Goal: Task Accomplishment & Management: Manage account settings

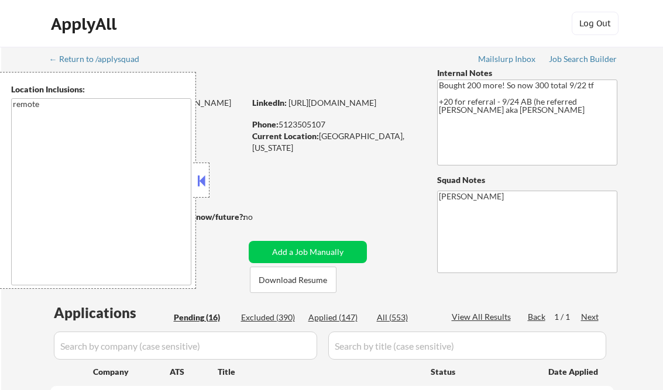
select select ""pending""
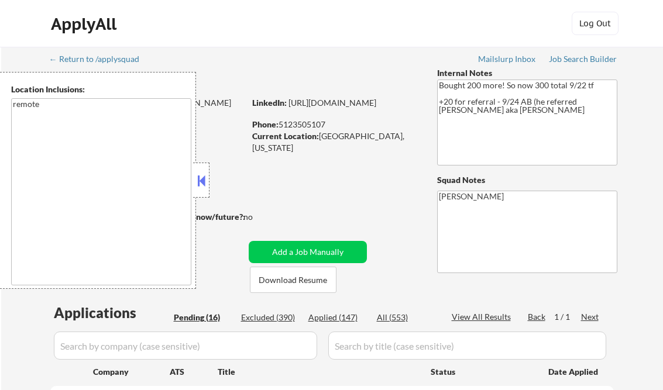
select select ""pending""
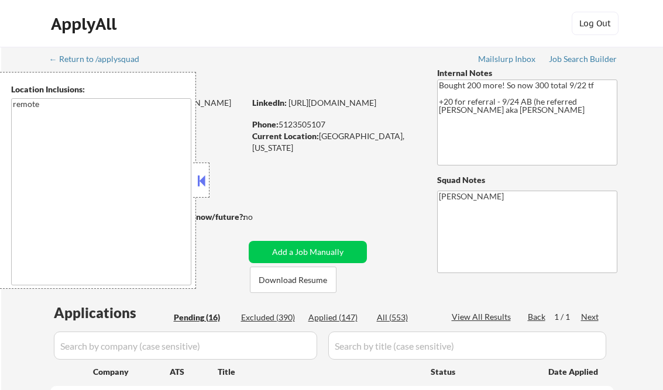
select select ""pending""
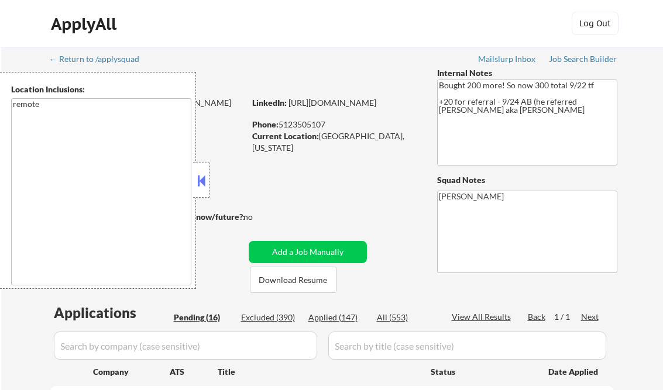
select select ""pending""
click at [199, 178] on button at bounding box center [201, 181] width 13 height 18
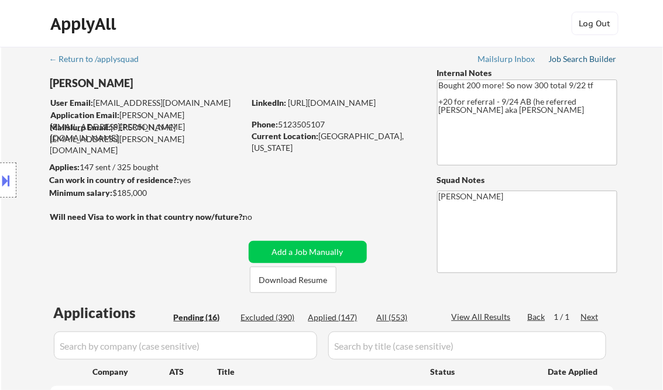
click at [565, 65] on link "Job Search Builder" at bounding box center [583, 60] width 68 height 12
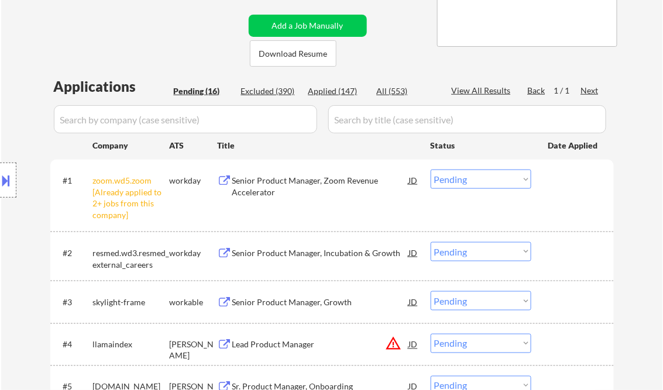
scroll to position [234, 0]
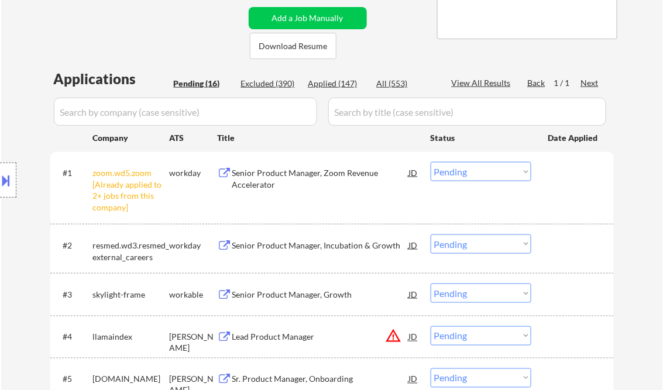
click at [510, 179] on select "Choose an option... Pending Applied Excluded (Questions) Excluded (Expired) Exc…" at bounding box center [481, 171] width 101 height 19
click at [431, 162] on select "Choose an option... Pending Applied Excluded (Questions) Excluded (Expired) Exc…" at bounding box center [481, 171] width 101 height 19
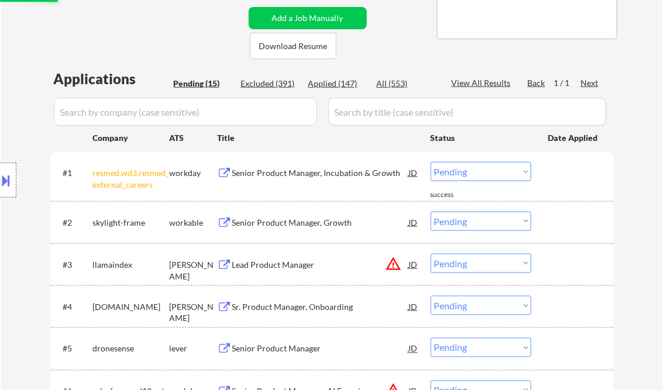
click at [272, 173] on div "Senior Product Manager, Incubation & Growth" at bounding box center [320, 173] width 177 height 12
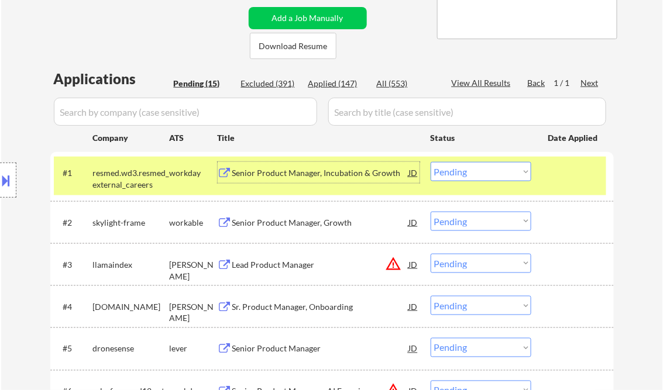
click at [338, 170] on div "Senior Product Manager, Incubation & Growth" at bounding box center [320, 173] width 177 height 12
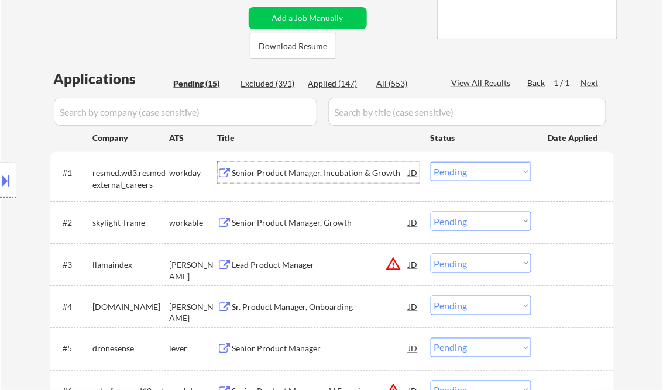
drag, startPoint x: 451, startPoint y: 171, endPoint x: 461, endPoint y: 182, distance: 15.3
click at [451, 171] on select "Choose an option... Pending Applied Excluded (Questions) Excluded (Expired) Exc…" at bounding box center [481, 171] width 101 height 19
click at [431, 162] on select "Choose an option... Pending Applied Excluded (Questions) Excluded (Expired) Exc…" at bounding box center [481, 171] width 101 height 19
click at [280, 224] on div "Senior Product Manager, Growth" at bounding box center [320, 223] width 177 height 12
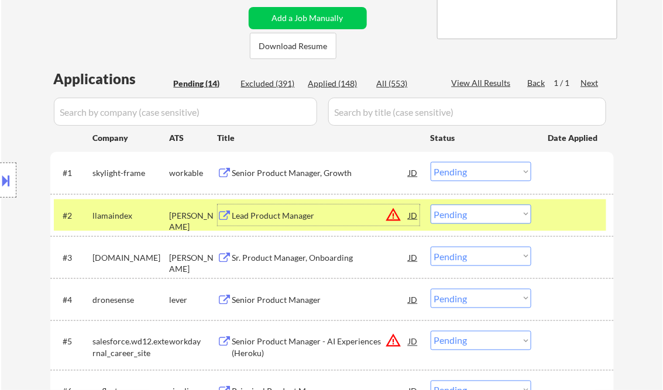
click at [473, 178] on select "Choose an option... Pending Applied Excluded (Questions) Excluded (Expired) Exc…" at bounding box center [481, 171] width 101 height 19
click at [431, 162] on select "Choose an option... Pending Applied Excluded (Questions) Excluded (Expired) Exc…" at bounding box center [481, 171] width 101 height 19
click at [314, 213] on div "Lead Product Manager" at bounding box center [320, 216] width 177 height 12
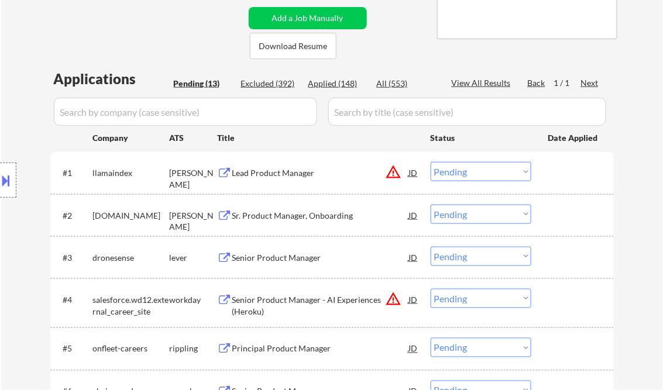
click at [11, 171] on button at bounding box center [6, 180] width 13 height 19
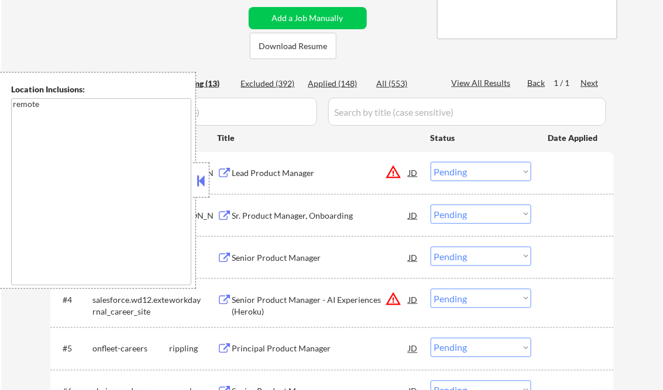
click at [199, 180] on button at bounding box center [201, 181] width 13 height 18
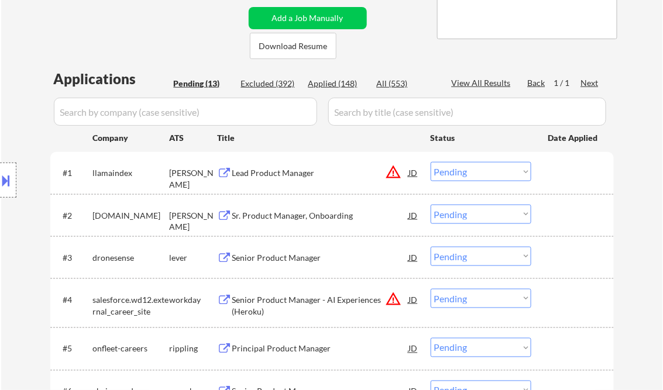
drag, startPoint x: 464, startPoint y: 177, endPoint x: 475, endPoint y: 183, distance: 12.0
click at [464, 177] on select "Choose an option... Pending Applied Excluded (Questions) Excluded (Expired) Exc…" at bounding box center [481, 171] width 101 height 19
click at [431, 162] on select "Choose an option... Pending Applied Excluded (Questions) Excluded (Expired) Exc…" at bounding box center [481, 171] width 101 height 19
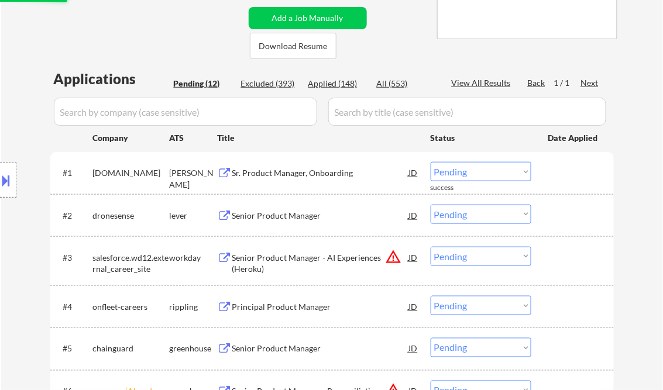
click at [298, 177] on div "Sr. Product Manager, Onboarding" at bounding box center [320, 173] width 177 height 12
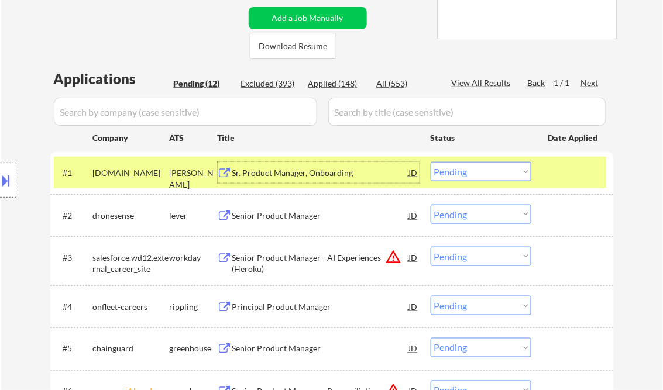
drag, startPoint x: 484, startPoint y: 170, endPoint x: 494, endPoint y: 183, distance: 16.3
click at [484, 170] on select "Choose an option... Pending Applied Excluded (Questions) Excluded (Expired) Exc…" at bounding box center [481, 171] width 101 height 19
click at [431, 162] on select "Choose an option... Pending Applied Excluded (Questions) Excluded (Expired) Exc…" at bounding box center [481, 171] width 101 height 19
click at [291, 211] on div "Senior Product Manager" at bounding box center [320, 216] width 177 height 12
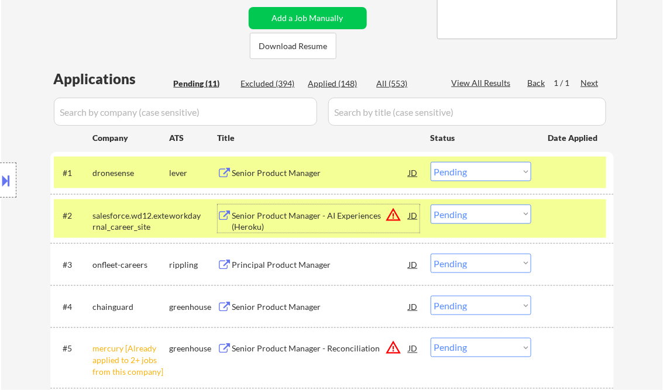
click at [460, 174] on select "Choose an option... Pending Applied Excluded (Questions) Excluded (Expired) Exc…" at bounding box center [481, 171] width 101 height 19
click at [431, 162] on select "Choose an option... Pending Applied Excluded (Questions) Excluded (Expired) Exc…" at bounding box center [481, 171] width 101 height 19
click at [297, 222] on div "Senior Product Manager - AI Experiences (Heroku)" at bounding box center [320, 221] width 177 height 23
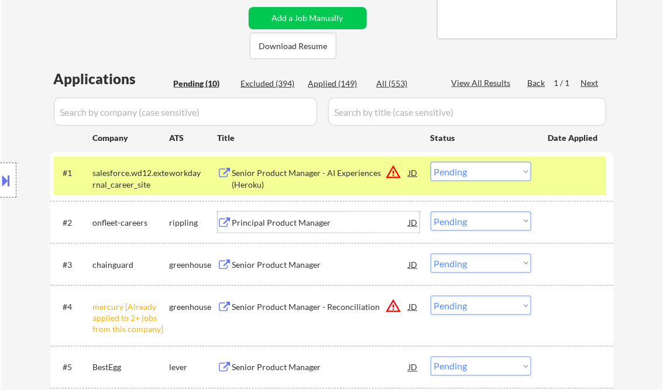
click at [453, 176] on select "Choose an option... Pending Applied Excluded (Questions) Excluded (Expired) Exc…" at bounding box center [481, 171] width 101 height 19
click at [431, 162] on select "Choose an option... Pending Applied Excluded (Questions) Excluded (Expired) Exc…" at bounding box center [481, 171] width 101 height 19
click at [292, 228] on div "Principal Product Manager" at bounding box center [320, 223] width 177 height 12
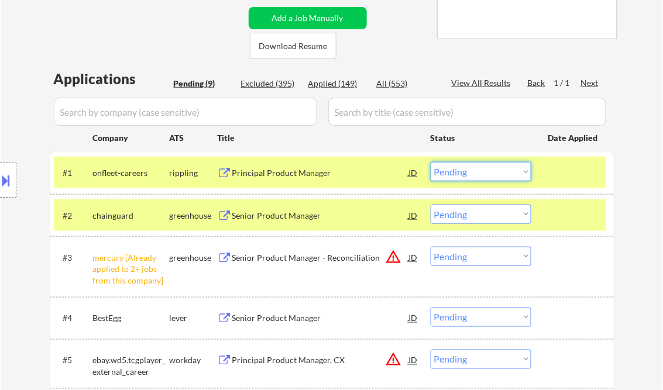
click at [473, 172] on select "Choose an option... Pending Applied Excluded (Questions) Excluded (Expired) Exc…" at bounding box center [481, 171] width 101 height 19
click at [431, 162] on select "Choose an option... Pending Applied Excluded (Questions) Excluded (Expired) Exc…" at bounding box center [481, 171] width 101 height 19
click at [282, 219] on div "Senior Product Manager" at bounding box center [320, 216] width 177 height 12
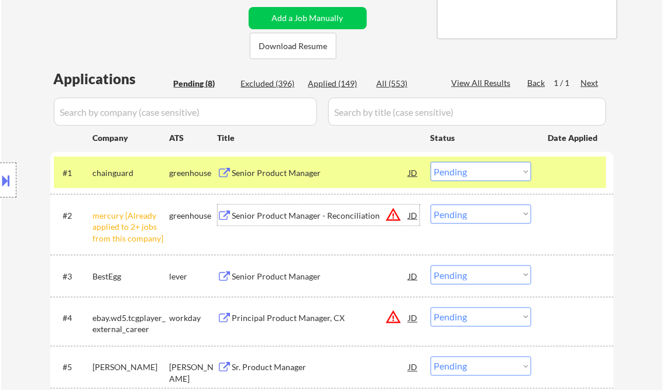
click at [477, 176] on select "Choose an option... Pending Applied Excluded (Questions) Excluded (Expired) Exc…" at bounding box center [481, 171] width 101 height 19
click at [431, 162] on select "Choose an option... Pending Applied Excluded (Questions) Excluded (Expired) Exc…" at bounding box center [481, 171] width 101 height 19
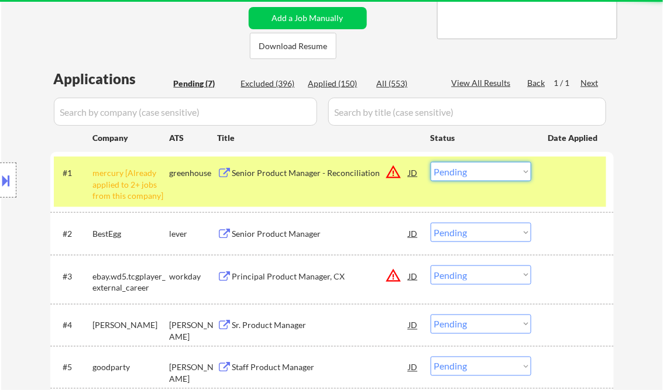
drag, startPoint x: 458, startPoint y: 167, endPoint x: 474, endPoint y: 183, distance: 22.4
click at [458, 167] on select "Choose an option... Pending Applied Excluded (Questions) Excluded (Expired) Exc…" at bounding box center [481, 171] width 101 height 19
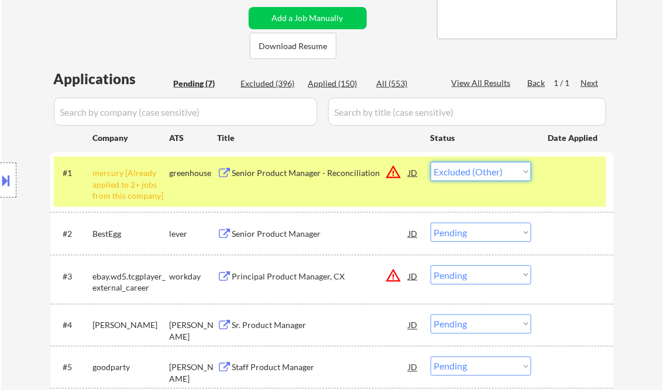
click at [431, 162] on select "Choose an option... Pending Applied Excluded (Questions) Excluded (Expired) Exc…" at bounding box center [481, 171] width 101 height 19
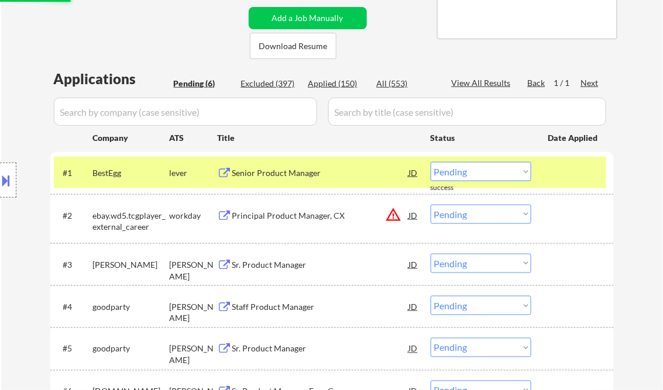
click at [273, 176] on div "Senior Product Manager" at bounding box center [320, 173] width 177 height 12
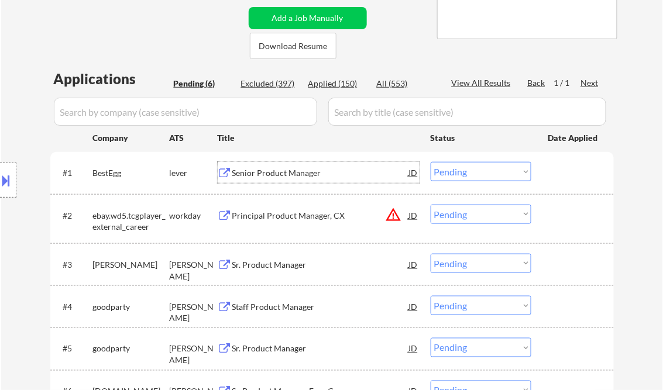
click at [479, 170] on select "Choose an option... Pending Applied Excluded (Questions) Excluded (Expired) Exc…" at bounding box center [481, 171] width 101 height 19
click at [431, 162] on select "Choose an option... Pending Applied Excluded (Questions) Excluded (Expired) Exc…" at bounding box center [481, 171] width 101 height 19
click at [263, 215] on div "Principal Product Manager, CX" at bounding box center [320, 216] width 177 height 12
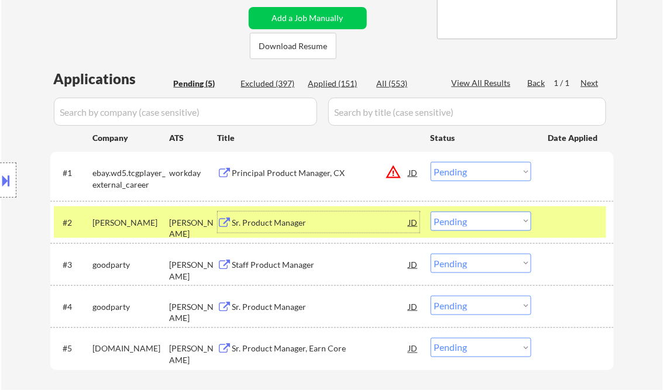
click at [6, 173] on button at bounding box center [6, 180] width 13 height 19
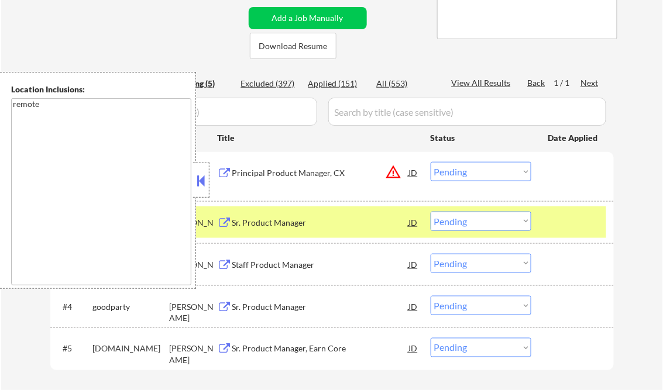
click at [201, 185] on button at bounding box center [201, 181] width 13 height 18
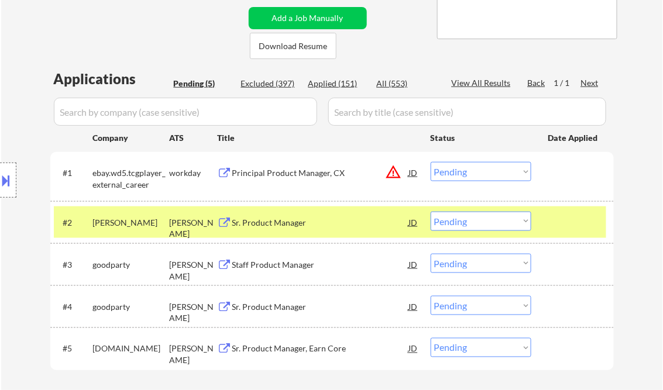
drag, startPoint x: 475, startPoint y: 170, endPoint x: 475, endPoint y: 183, distance: 12.9
click at [475, 170] on select "Choose an option... Pending Applied Excluded (Questions) Excluded (Expired) Exc…" at bounding box center [481, 171] width 101 height 19
click at [431, 162] on select "Choose an option... Pending Applied Excluded (Questions) Excluded (Expired) Exc…" at bounding box center [481, 171] width 101 height 19
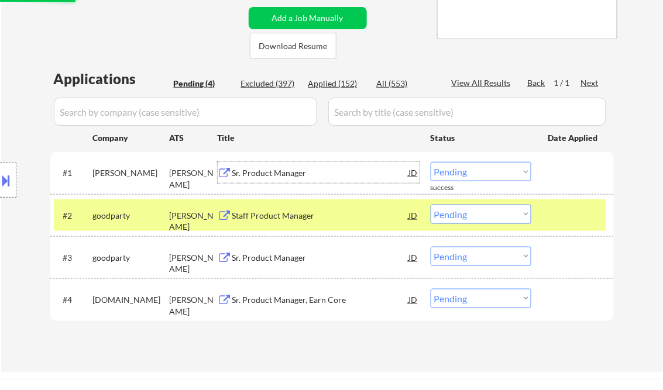
click at [283, 177] on div "Sr. Product Manager" at bounding box center [320, 173] width 177 height 12
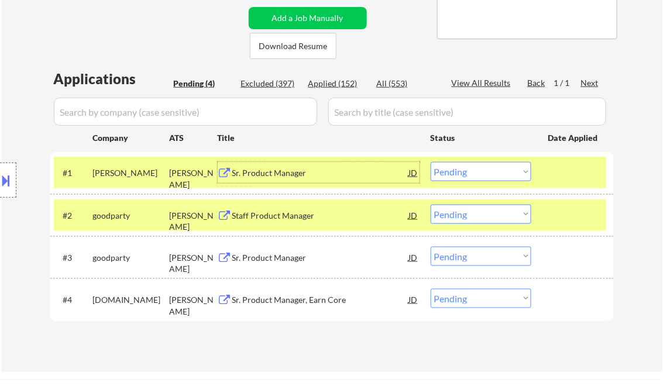
drag, startPoint x: 477, startPoint y: 169, endPoint x: 489, endPoint y: 180, distance: 16.6
click at [477, 169] on select "Choose an option... Pending Applied Excluded (Questions) Excluded (Expired) Exc…" at bounding box center [481, 171] width 101 height 19
click at [431, 162] on select "Choose an option... Pending Applied Excluded (Questions) Excluded (Expired) Exc…" at bounding box center [481, 171] width 101 height 19
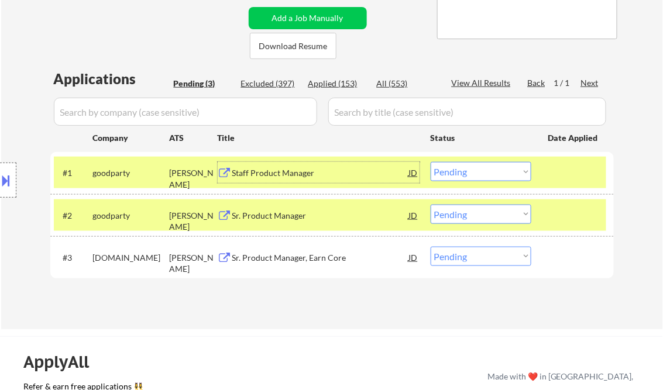
click at [322, 179] on div "Staff Product Manager" at bounding box center [320, 172] width 177 height 21
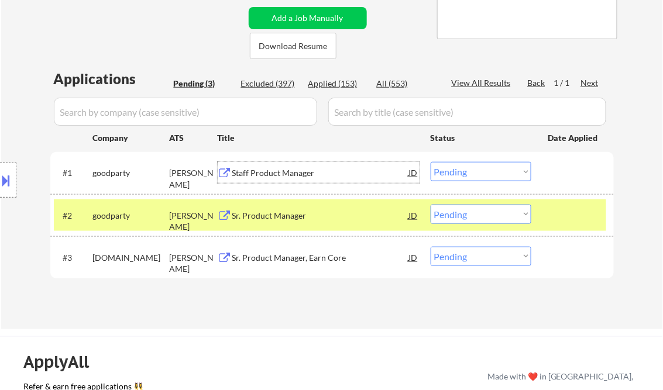
click at [477, 171] on select "Choose an option... Pending Applied Excluded (Questions) Excluded (Expired) Exc…" at bounding box center [481, 171] width 101 height 19
click at [431, 162] on select "Choose an option... Pending Applied Excluded (Questions) Excluded (Expired) Exc…" at bounding box center [481, 171] width 101 height 19
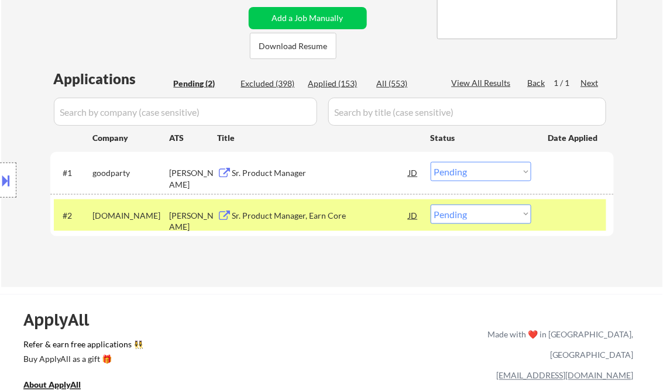
click at [476, 173] on select "Choose an option... Pending Applied Excluded (Questions) Excluded (Expired) Exc…" at bounding box center [481, 171] width 101 height 19
click at [431, 162] on select "Choose an option... Pending Applied Excluded (Questions) Excluded (Expired) Exc…" at bounding box center [481, 171] width 101 height 19
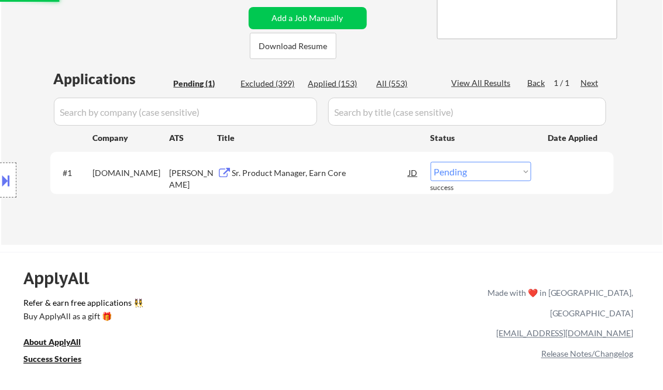
click at [263, 173] on div "Sr. Product Manager, Earn Core" at bounding box center [320, 173] width 177 height 12
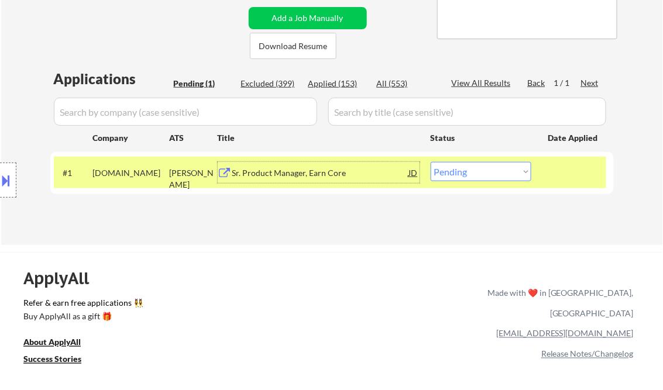
drag, startPoint x: 479, startPoint y: 173, endPoint x: 487, endPoint y: 183, distance: 12.9
click at [479, 173] on select "Choose an option... Pending Applied Excluded (Questions) Excluded (Expired) Exc…" at bounding box center [481, 171] width 101 height 19
select select ""excluded""
click at [431, 162] on select "Choose an option... Pending Applied Excluded (Questions) Excluded (Expired) Exc…" at bounding box center [481, 171] width 101 height 19
click at [341, 243] on div "← Return to /applysquad Mailslurp Inbox Job Search Builder Ryan Pollack User Em…" at bounding box center [332, 29] width 662 height 432
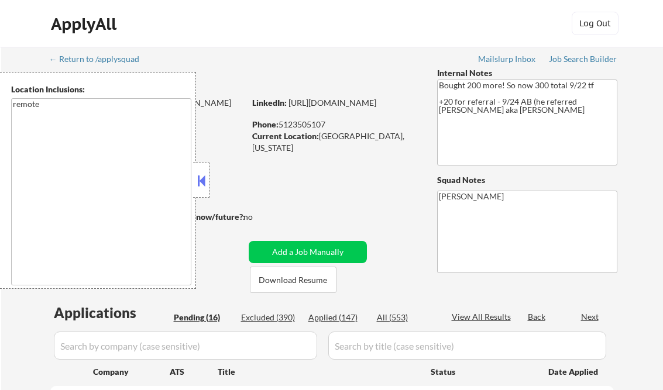
select select ""pending""
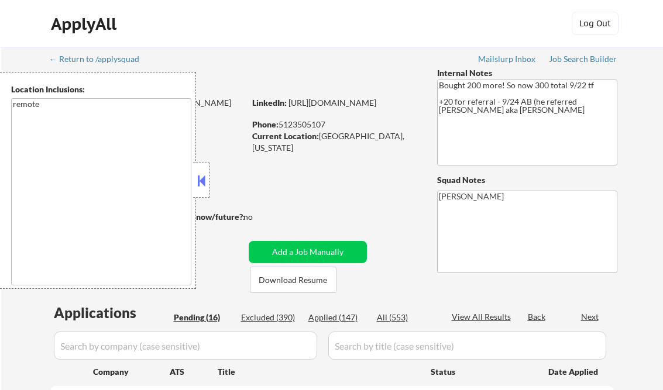
select select ""pending""
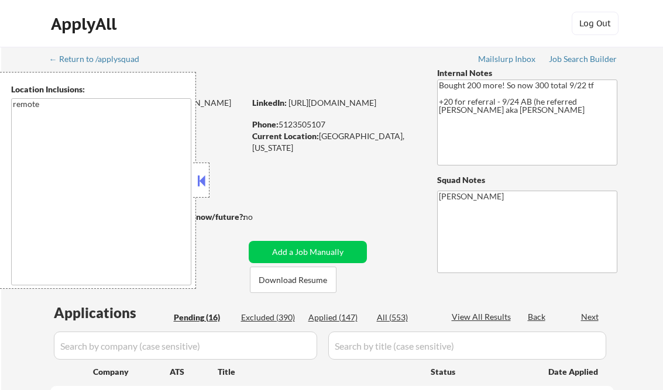
select select ""pending""
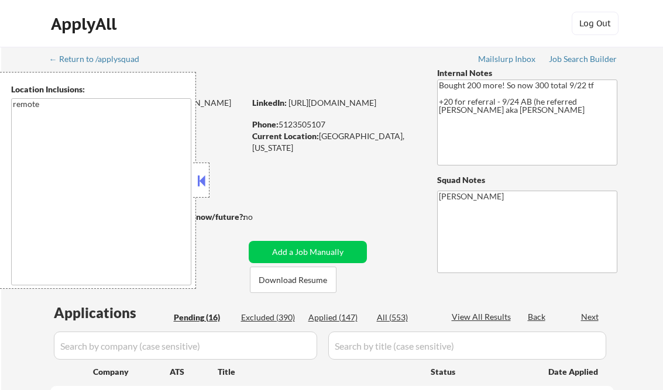
select select ""pending""
click at [205, 174] on button at bounding box center [201, 181] width 13 height 18
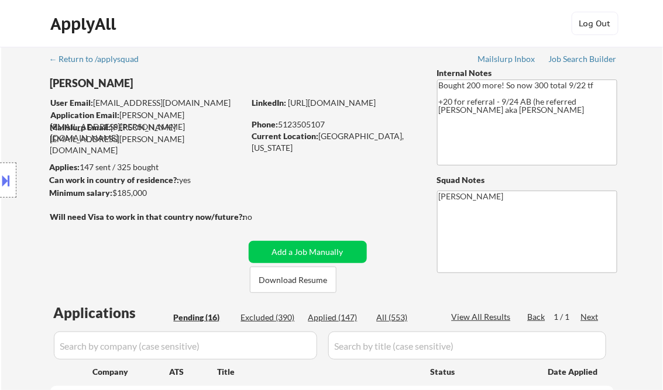
click at [342, 316] on div "Applied (147)" at bounding box center [337, 318] width 59 height 12
select select ""applied""
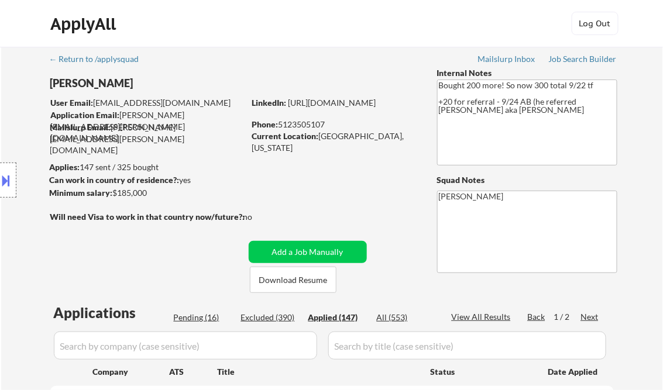
select select ""applied""
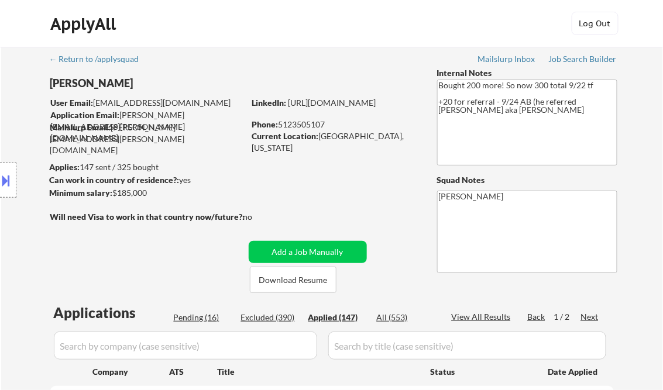
select select ""applied""
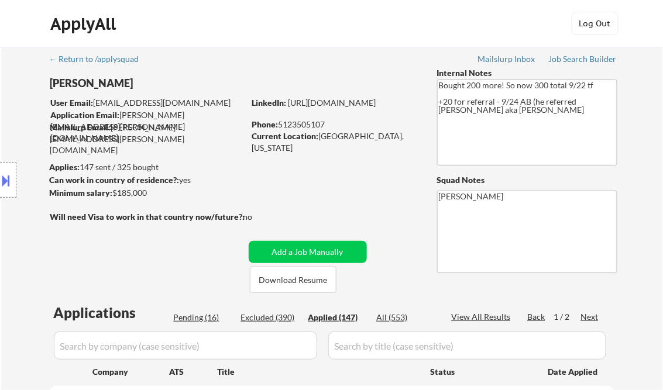
select select ""applied""
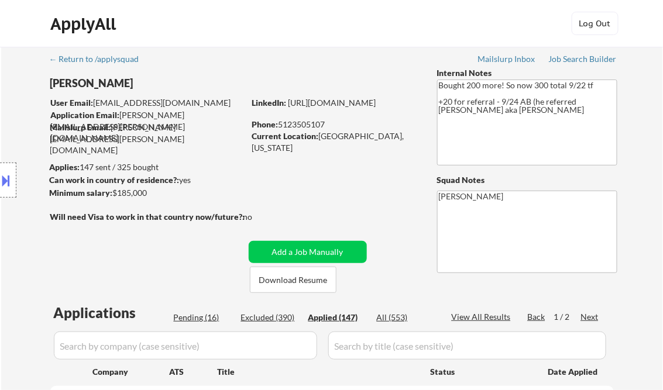
select select ""applied""
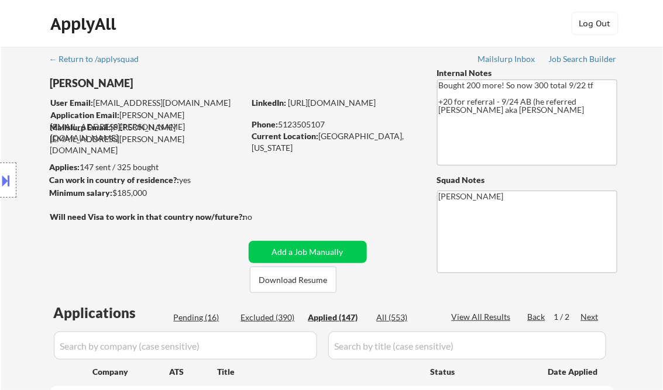
select select ""applied""
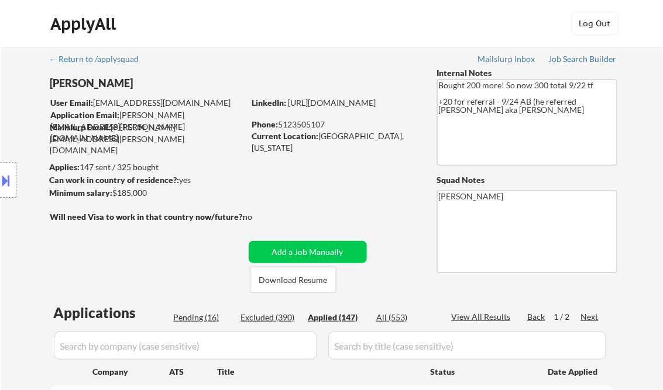
select select ""applied""
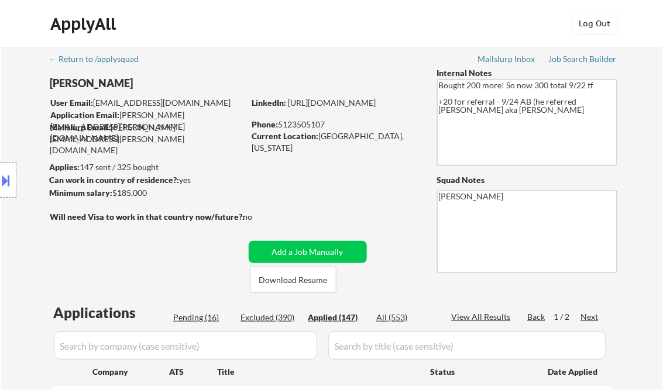
select select ""applied""
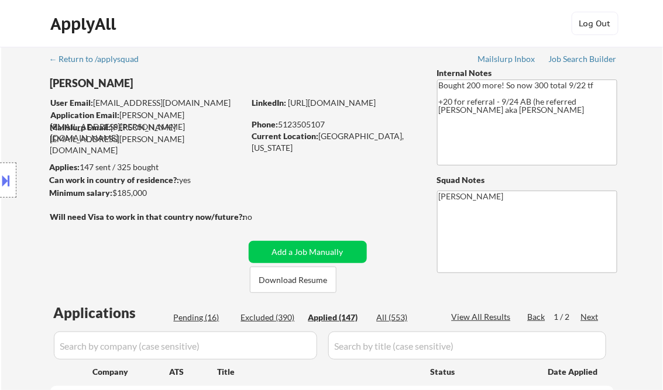
select select ""applied""
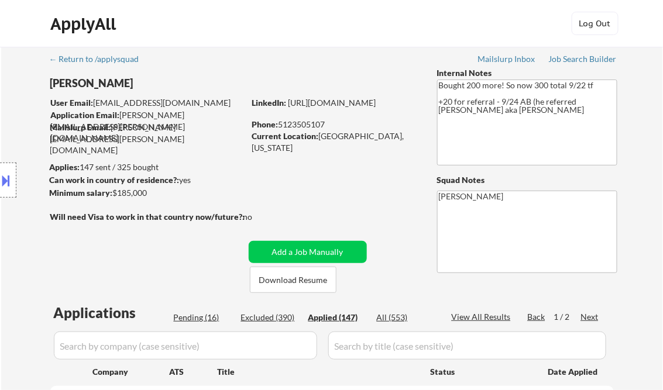
select select ""applied""
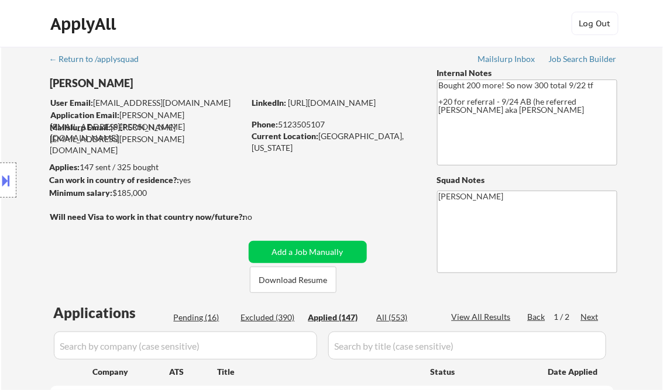
select select ""applied""
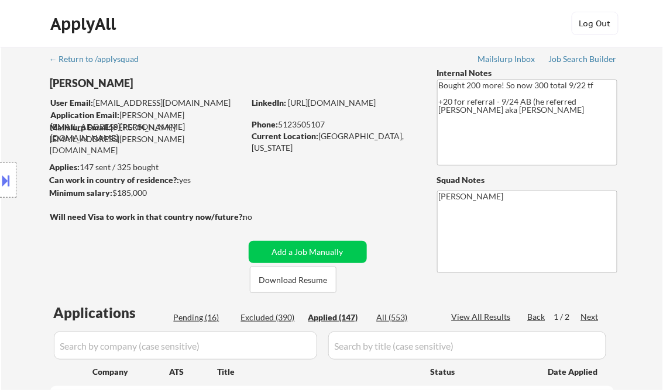
select select ""applied""
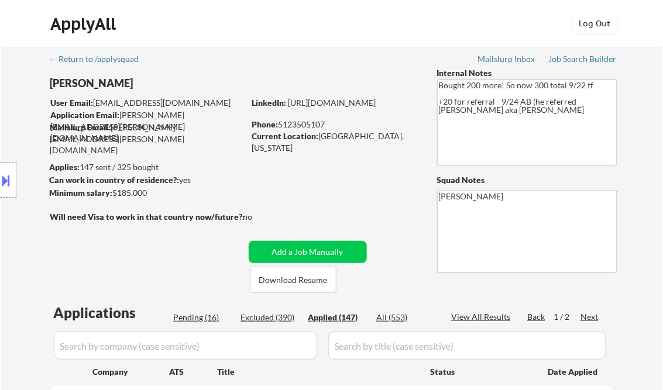
select select ""applied""
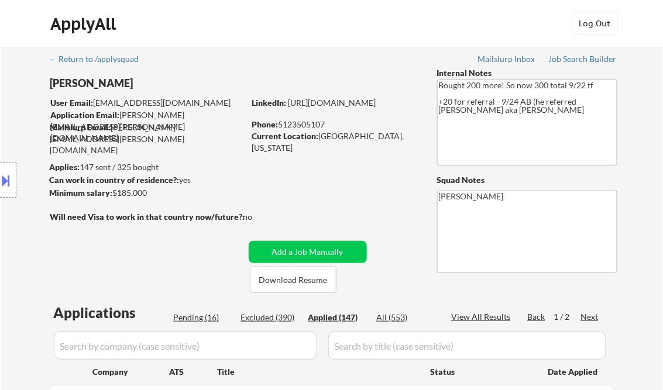
select select ""applied""
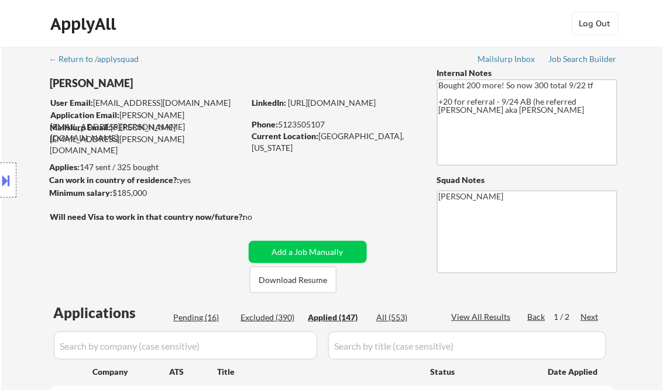
select select ""applied""
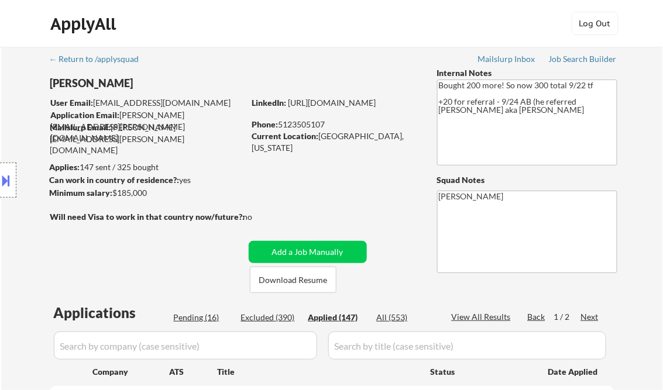
select select ""applied""
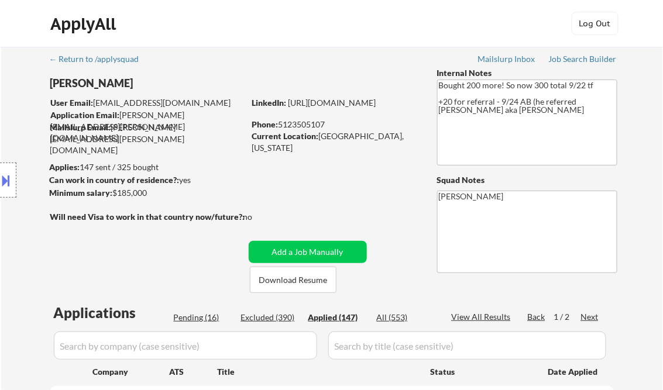
select select ""applied""
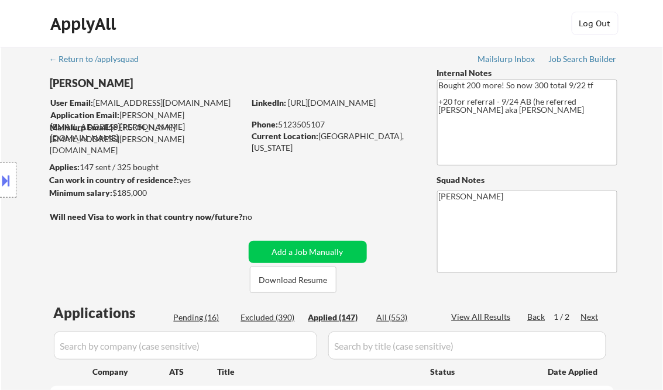
select select ""applied""
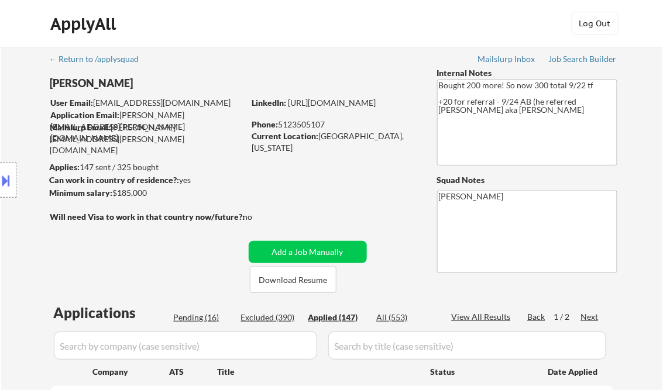
select select ""applied""
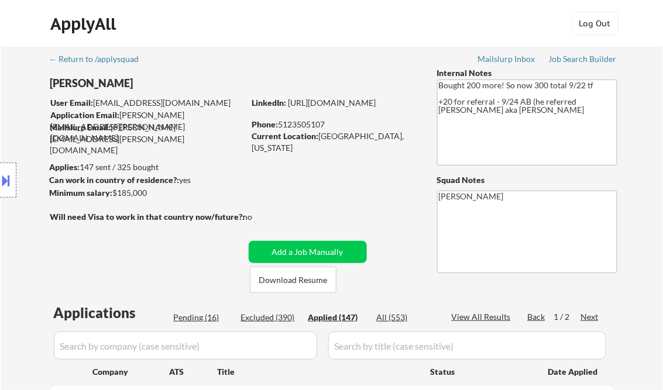
select select ""applied""
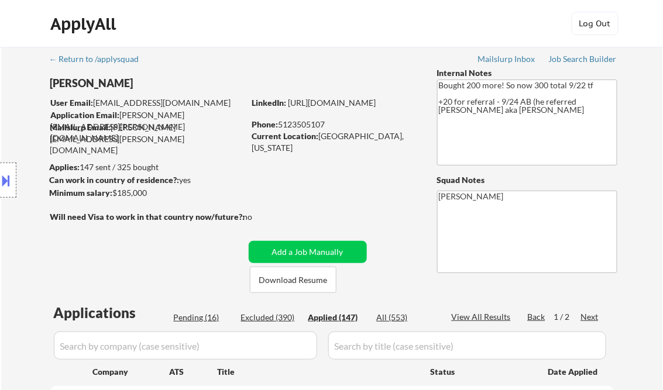
select select ""applied""
click at [486, 317] on div "View All Results" at bounding box center [483, 317] width 63 height 12
select select ""applied""
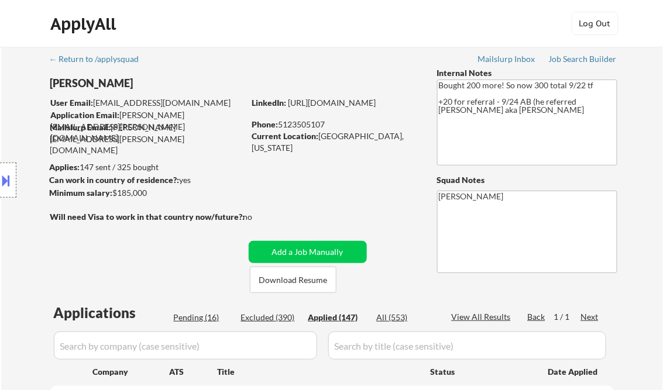
select select ""applied""
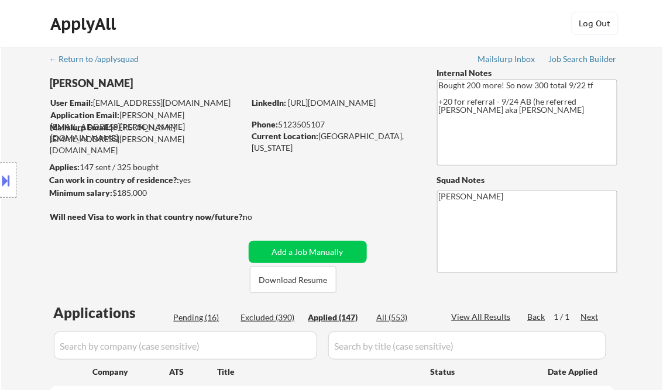
select select ""applied""
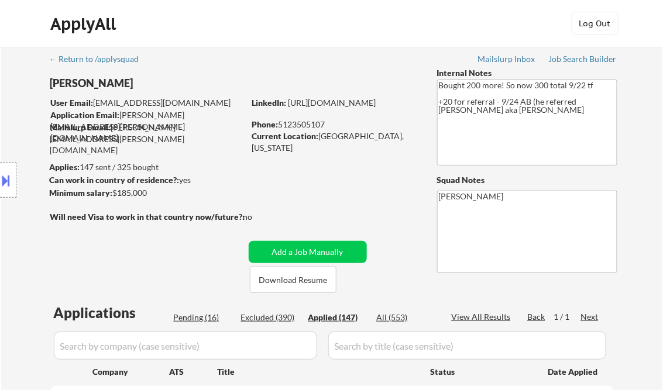
select select ""applied""
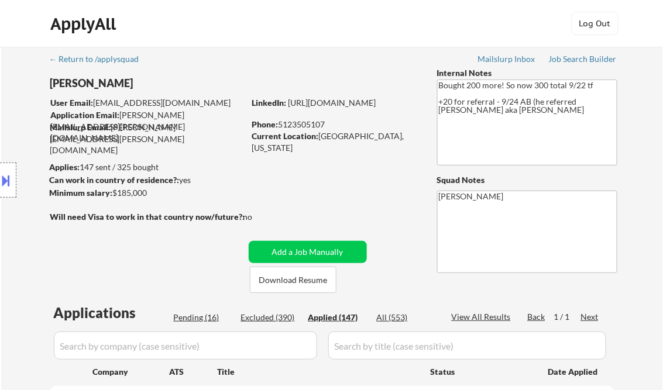
select select ""applied""
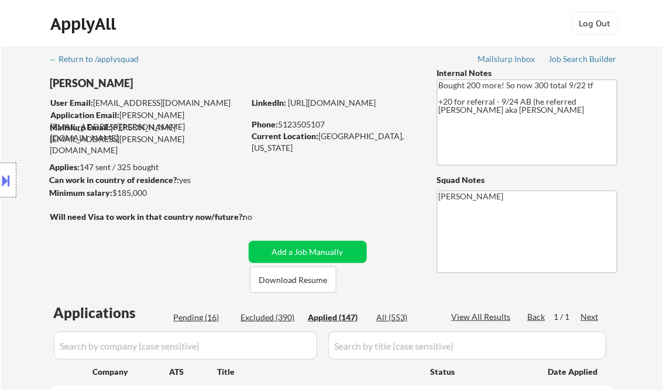
select select ""applied""
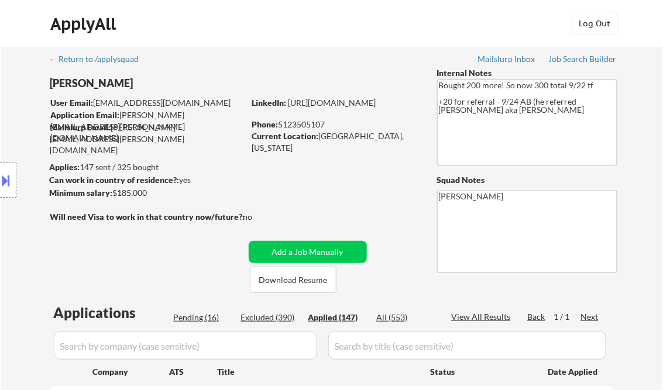
select select ""applied""
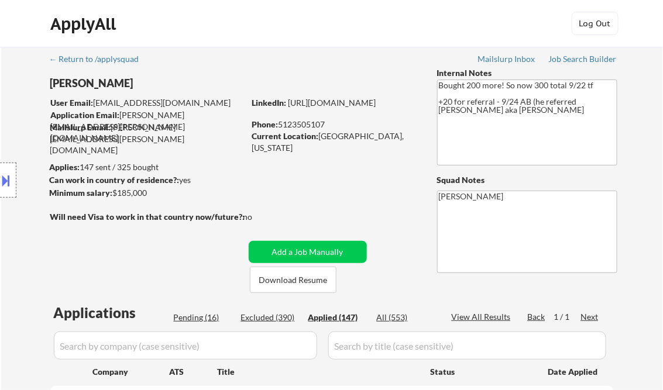
select select ""applied""
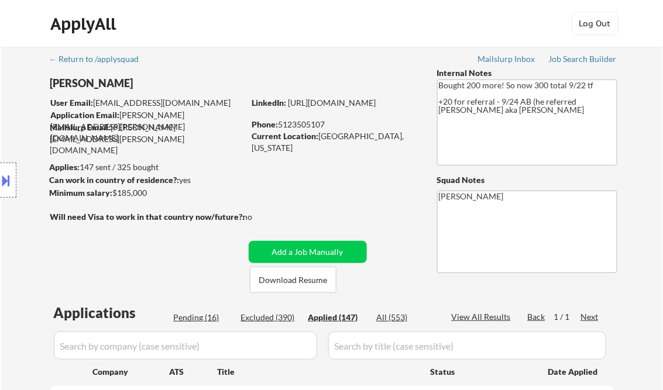
select select ""applied""
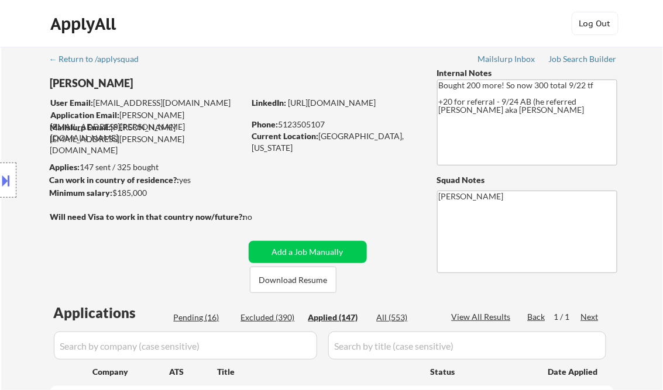
select select ""applied""
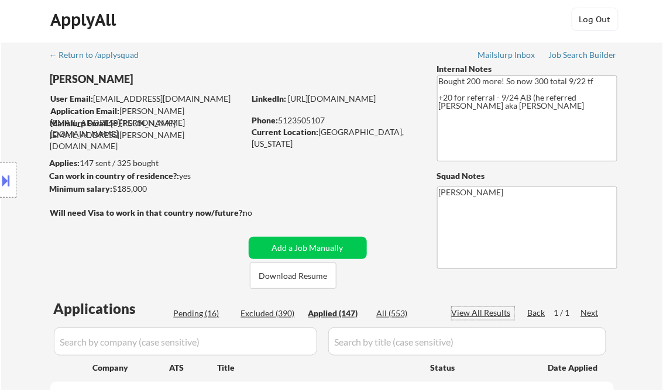
scroll to position [140, 0]
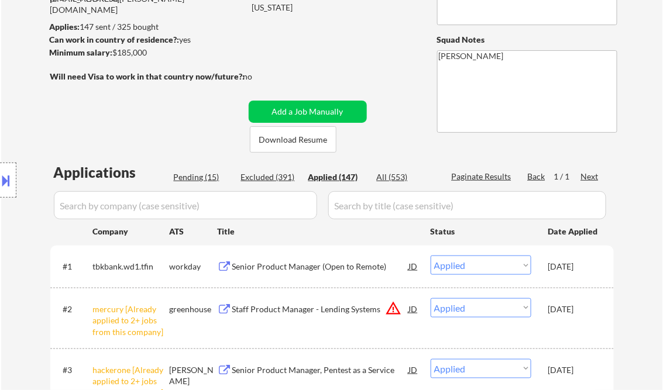
select select ""applied""
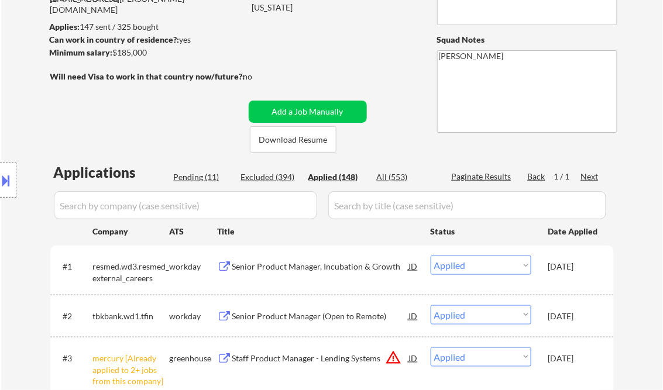
select select ""applied""
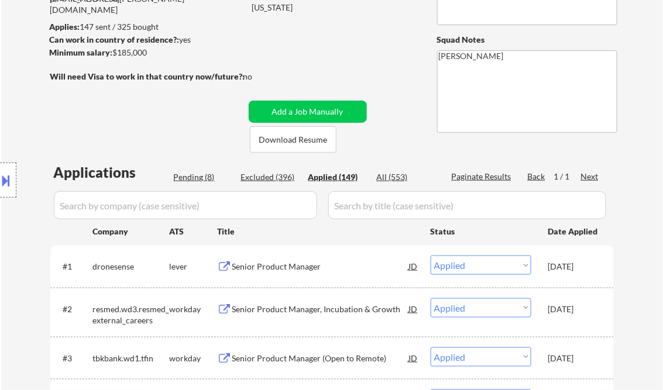
select select ""applied""
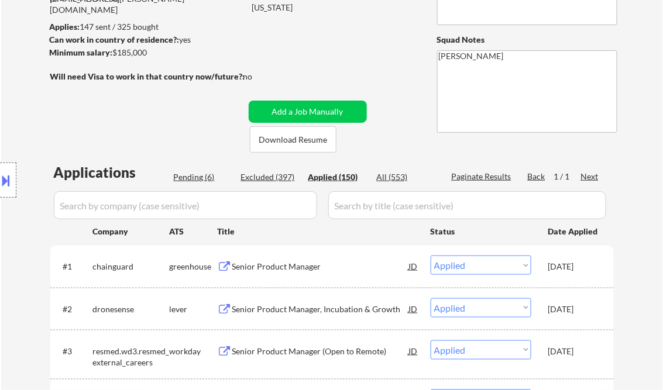
select select ""applied""
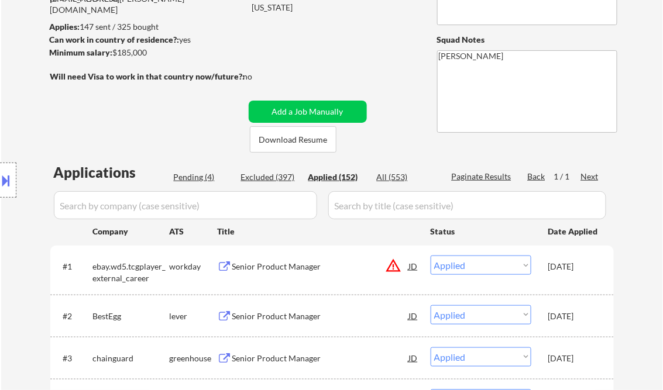
select select ""applied""
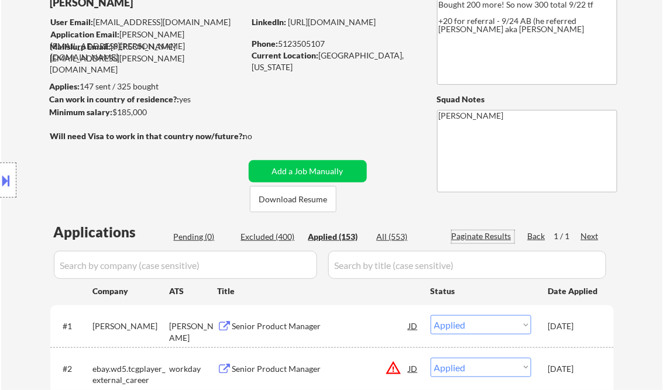
scroll to position [47, 0]
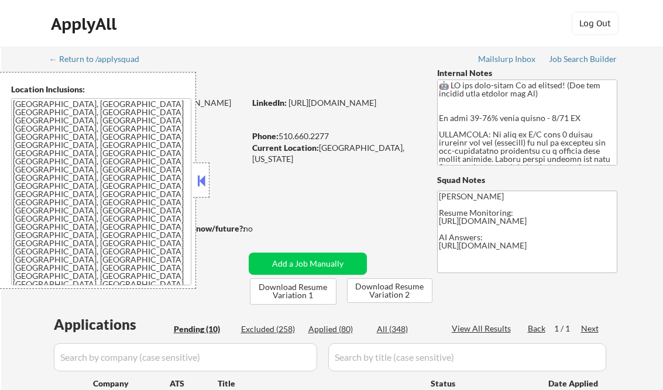
select select ""pending""
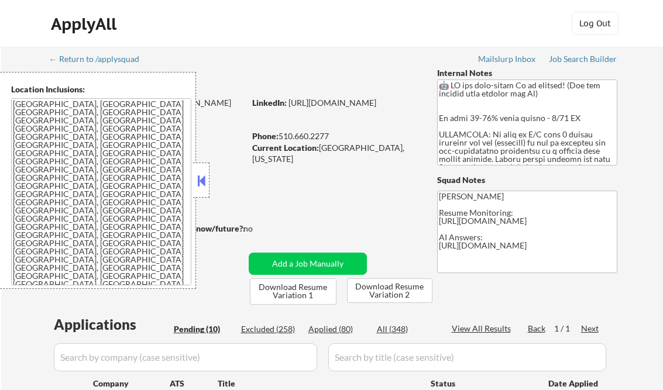
select select ""pending""
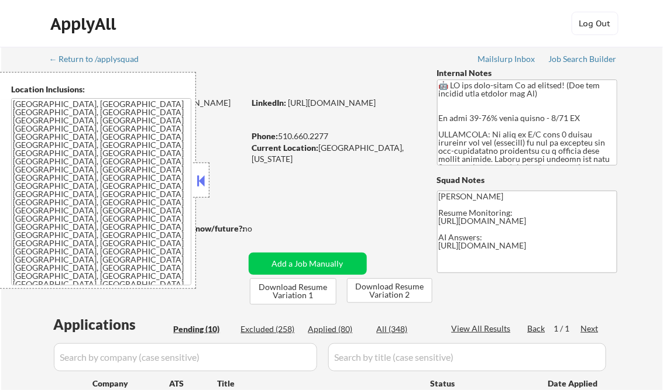
click at [206, 184] on button at bounding box center [201, 181] width 13 height 18
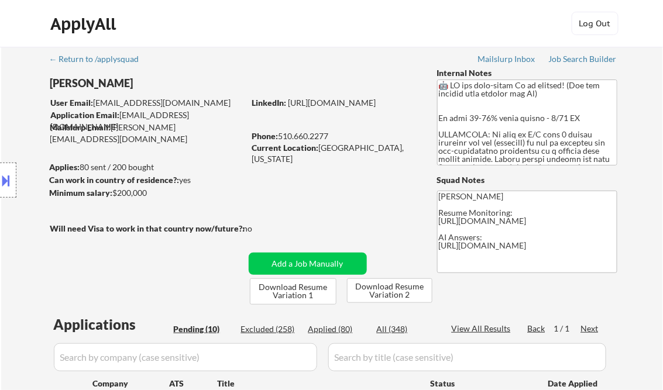
click at [591, 61] on div "Job Search Builder" at bounding box center [583, 59] width 68 height 8
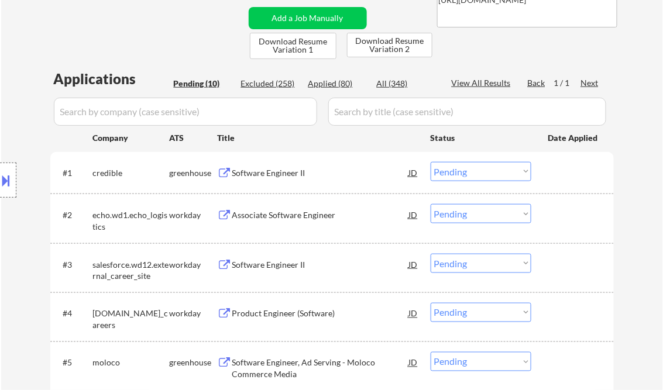
scroll to position [281, 0]
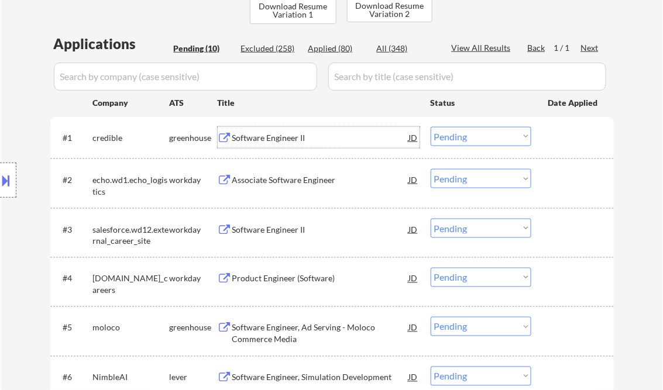
click at [274, 142] on div "Software Engineer II" at bounding box center [320, 138] width 177 height 12
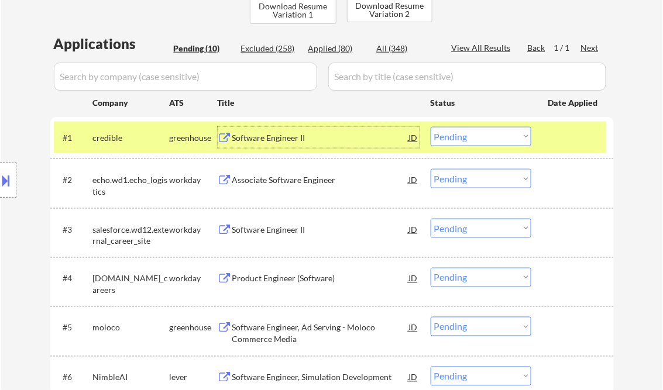
click at [480, 134] on select "Choose an option... Pending Applied Excluded (Questions) Excluded (Expired) Exc…" at bounding box center [481, 136] width 101 height 19
click at [431, 127] on select "Choose an option... Pending Applied Excluded (Questions) Excluded (Expired) Exc…" at bounding box center [481, 136] width 101 height 19
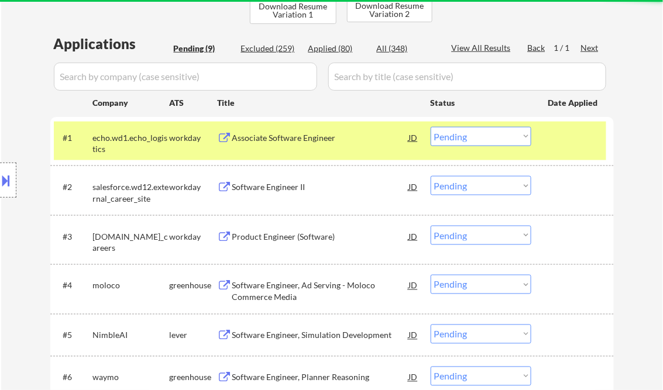
click at [288, 133] on div "Associate Software Engineer" at bounding box center [320, 138] width 177 height 12
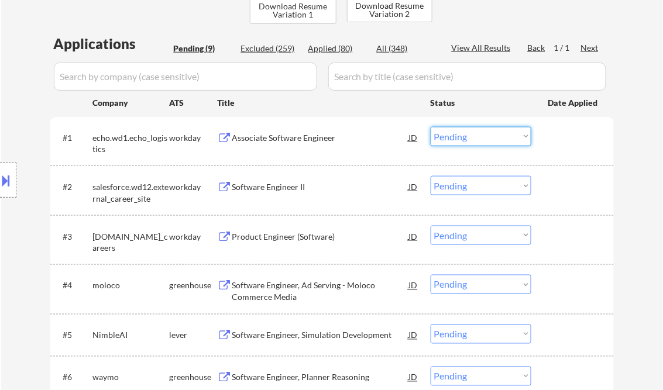
drag, startPoint x: 485, startPoint y: 137, endPoint x: 485, endPoint y: 146, distance: 8.2
click at [485, 137] on select "Choose an option... Pending Applied Excluded (Questions) Excluded (Expired) Exc…" at bounding box center [481, 136] width 101 height 19
click at [431, 127] on select "Choose an option... Pending Applied Excluded (Questions) Excluded (Expired) Exc…" at bounding box center [481, 136] width 101 height 19
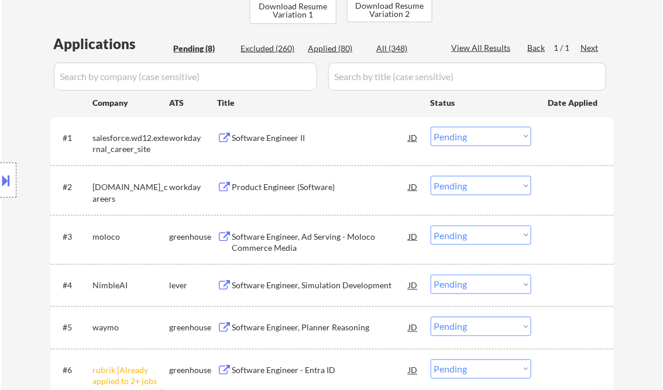
click at [267, 139] on div "Software Engineer II" at bounding box center [320, 138] width 177 height 12
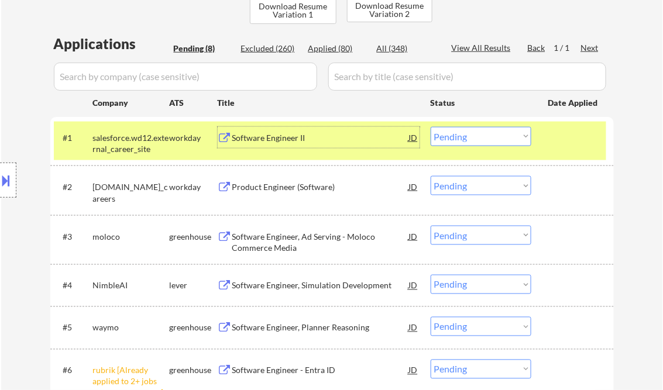
click at [294, 137] on div "Software Engineer II" at bounding box center [320, 138] width 177 height 12
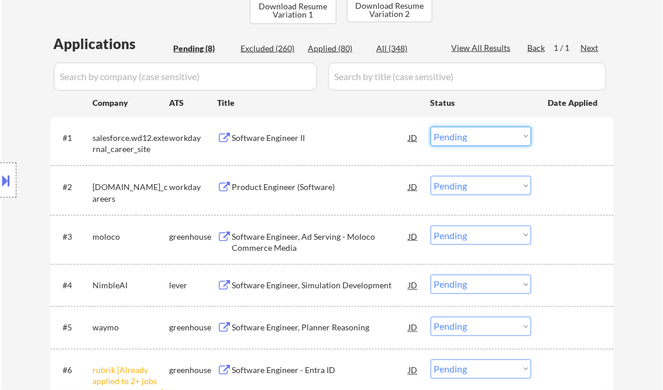
drag, startPoint x: 442, startPoint y: 136, endPoint x: 453, endPoint y: 146, distance: 14.5
click at [442, 136] on select "Choose an option... Pending Applied Excluded (Questions) Excluded (Expired) Exc…" at bounding box center [481, 136] width 101 height 19
click at [431, 127] on select "Choose an option... Pending Applied Excluded (Questions) Excluded (Expired) Exc…" at bounding box center [481, 136] width 101 height 19
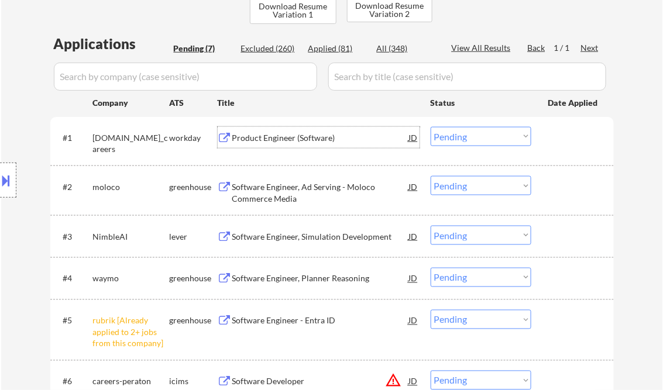
click at [283, 137] on div "Product Engineer (Software)" at bounding box center [320, 138] width 177 height 12
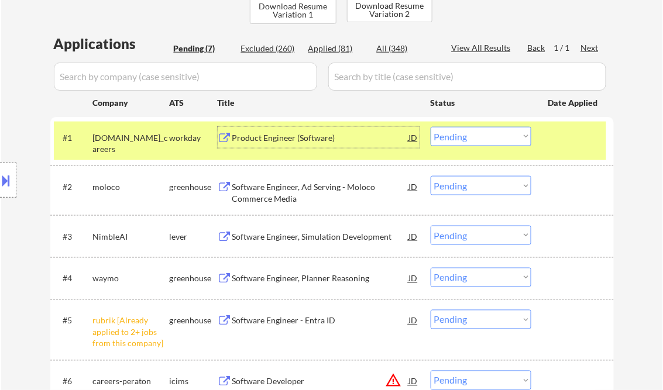
click at [458, 129] on select "Choose an option... Pending Applied Excluded (Questions) Excluded (Expired) Exc…" at bounding box center [481, 136] width 101 height 19
click at [431, 127] on select "Choose an option... Pending Applied Excluded (Questions) Excluded (Expired) Exc…" at bounding box center [481, 136] width 101 height 19
click at [340, 200] on div "Software Engineer, Ad Serving - Moloco Commerce Media" at bounding box center [320, 192] width 177 height 23
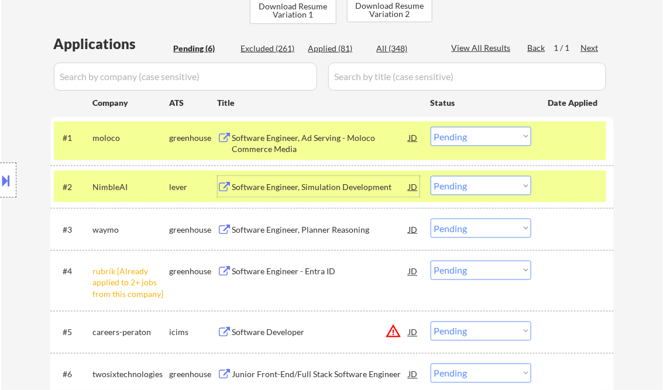
click at [7, 179] on button at bounding box center [6, 180] width 13 height 19
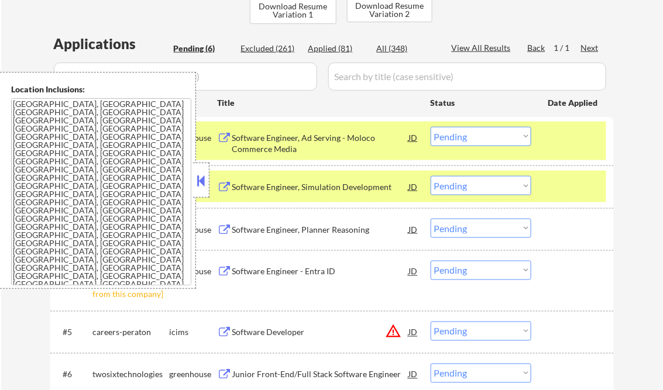
click at [205, 183] on button at bounding box center [201, 181] width 13 height 18
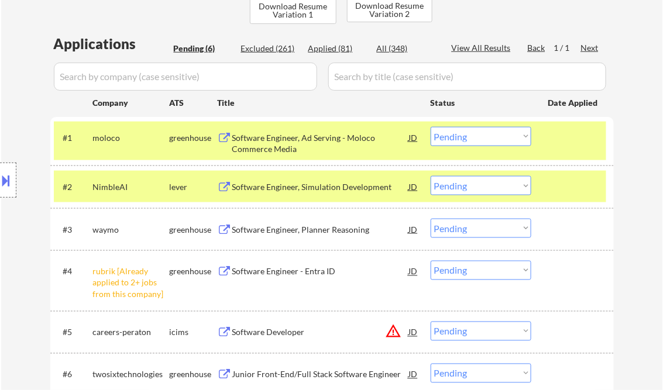
drag, startPoint x: 470, startPoint y: 136, endPoint x: 472, endPoint y: 147, distance: 10.6
click at [470, 136] on select "Choose an option... Pending Applied Excluded (Questions) Excluded (Expired) Exc…" at bounding box center [481, 136] width 101 height 19
click at [431, 127] on select "Choose an option... Pending Applied Excluded (Questions) Excluded (Expired) Exc…" at bounding box center [481, 136] width 101 height 19
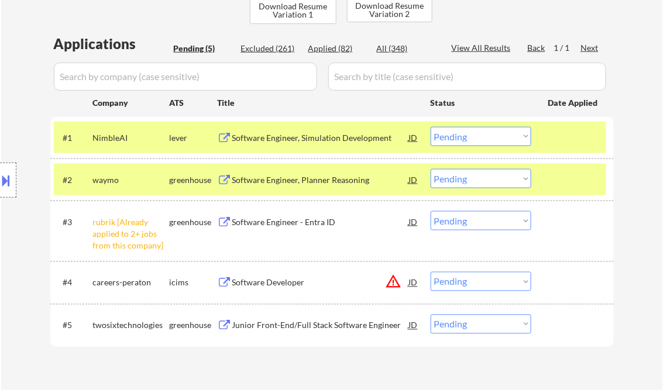
click at [268, 142] on div "Software Engineer, Simulation Development" at bounding box center [320, 138] width 177 height 12
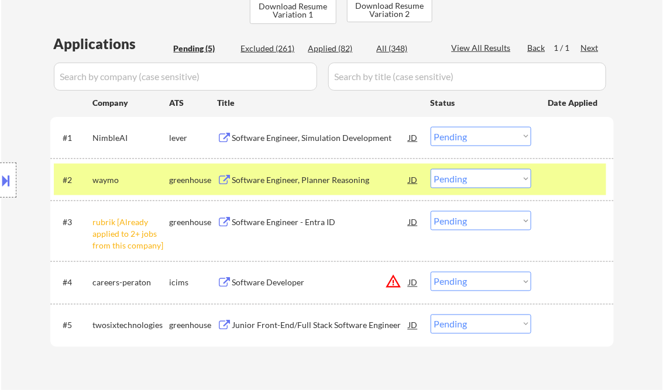
click at [8, 177] on button at bounding box center [6, 180] width 13 height 19
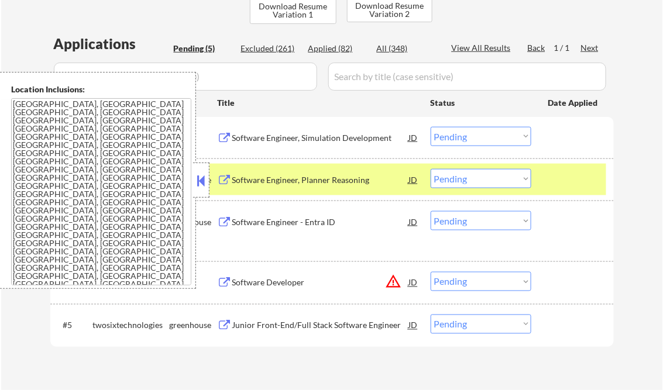
click at [202, 179] on button at bounding box center [201, 181] width 13 height 18
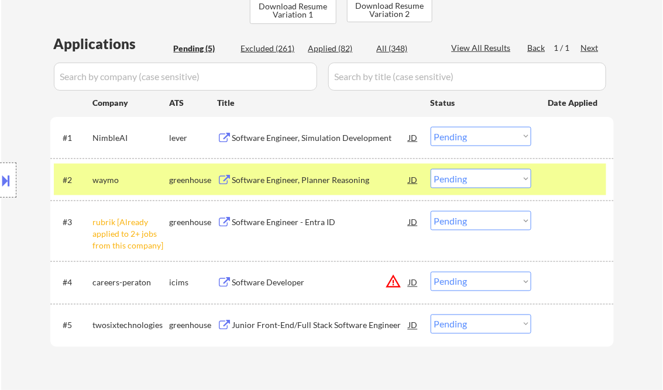
click at [289, 132] on div "Software Engineer, Simulation Development" at bounding box center [320, 138] width 177 height 12
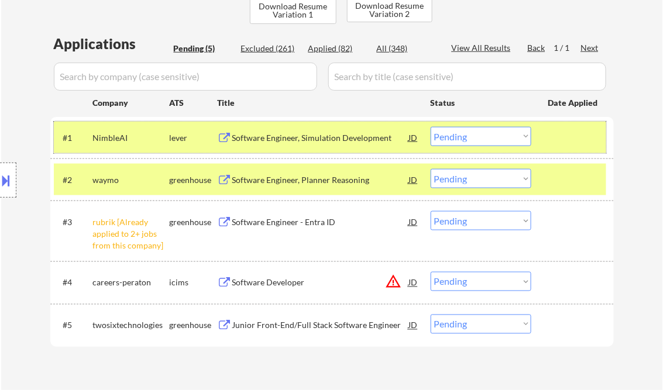
click at [460, 126] on div "#1 NimbleAI lever Software Engineer, Simulation Development JD Choose an option…" at bounding box center [330, 138] width 552 height 32
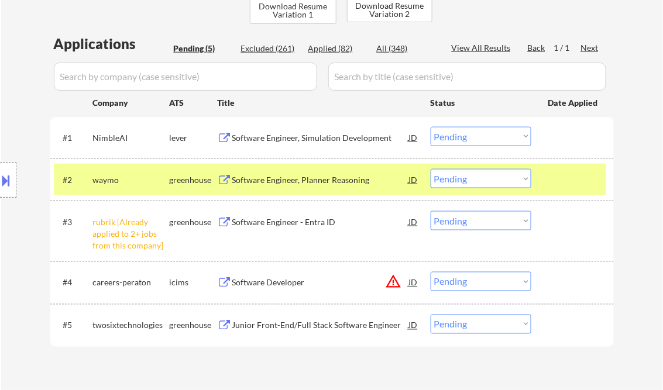
click at [467, 133] on select "Choose an option... Pending Applied Excluded (Questions) Excluded (Expired) Exc…" at bounding box center [481, 136] width 101 height 19
click at [431, 127] on select "Choose an option... Pending Applied Excluded (Questions) Excluded (Expired) Exc…" at bounding box center [481, 136] width 101 height 19
click at [273, 183] on div "Software Engineer, Planner Reasoning" at bounding box center [320, 180] width 177 height 12
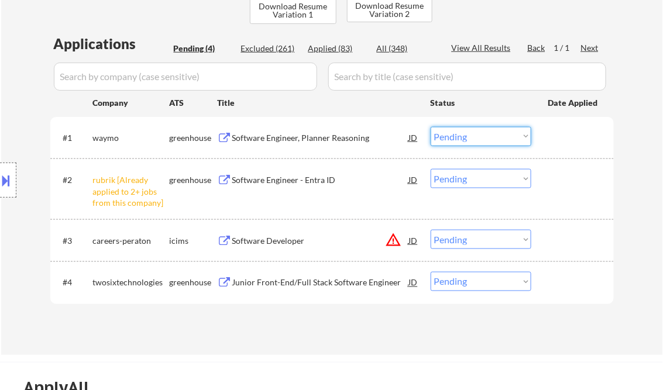
drag, startPoint x: 450, startPoint y: 139, endPoint x: 459, endPoint y: 147, distance: 12.4
click at [450, 139] on select "Choose an option... Pending Applied Excluded (Questions) Excluded (Expired) Exc…" at bounding box center [481, 136] width 101 height 19
click at [431, 127] on select "Choose an option... Pending Applied Excluded (Questions) Excluded (Expired) Exc…" at bounding box center [481, 136] width 101 height 19
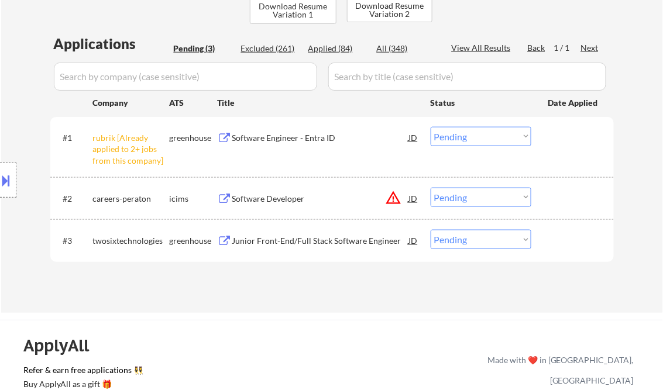
click at [455, 136] on select "Choose an option... Pending Applied Excluded (Questions) Excluded (Expired) Exc…" at bounding box center [481, 136] width 101 height 19
click at [431, 127] on select "Choose an option... Pending Applied Excluded (Questions) Excluded (Expired) Exc…" at bounding box center [481, 136] width 101 height 19
click at [286, 200] on div "Software Developer" at bounding box center [320, 199] width 177 height 12
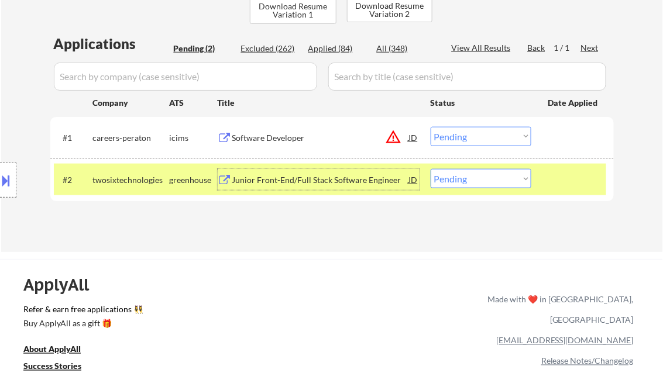
click at [442, 137] on select "Choose an option... Pending Applied Excluded (Questions) Excluded (Expired) Exc…" at bounding box center [481, 136] width 101 height 19
click at [431, 127] on select "Choose an option... Pending Applied Excluded (Questions) Excluded (Expired) Exc…" at bounding box center [481, 136] width 101 height 19
click at [329, 188] on div "Junior Front-End/Full Stack Software Engineer" at bounding box center [320, 179] width 177 height 21
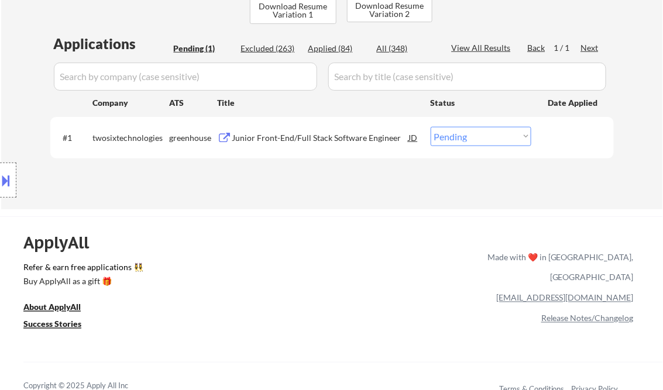
click at [493, 144] on select "Choose an option... Pending Applied Excluded (Questions) Excluded (Expired) Exc…" at bounding box center [481, 136] width 101 height 19
select select ""excluded__expired_""
click at [431, 127] on select "Choose an option... Pending Applied Excluded (Questions) Excluded (Expired) Exc…" at bounding box center [481, 136] width 101 height 19
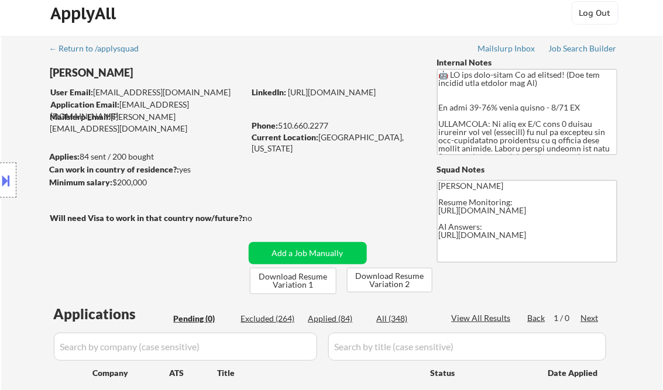
scroll to position [0, 0]
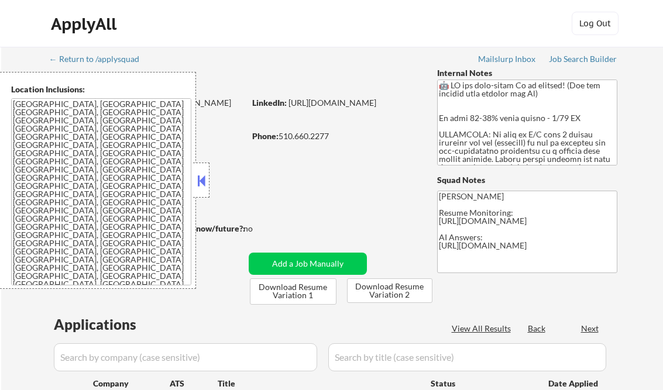
select select ""pending""
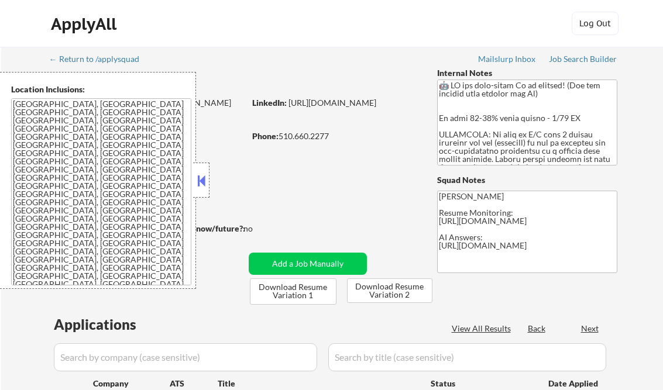
select select ""pending""
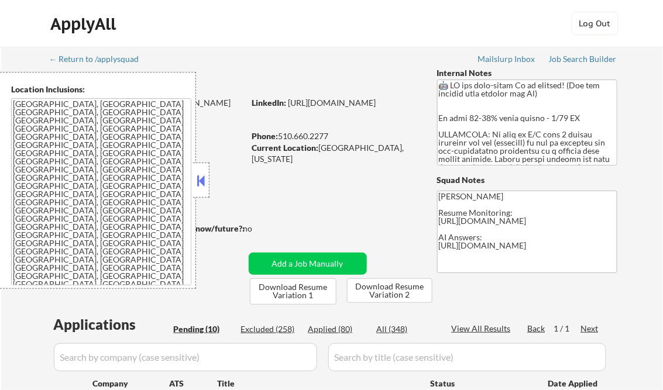
click at [203, 181] on button at bounding box center [201, 181] width 13 height 18
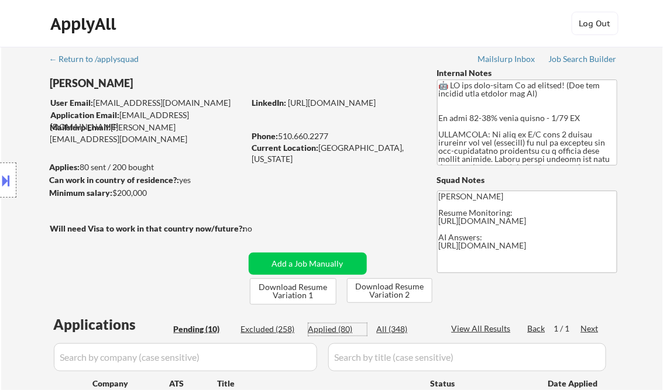
click at [329, 330] on div "Applied (80)" at bounding box center [337, 330] width 59 height 12
select select ""applied""
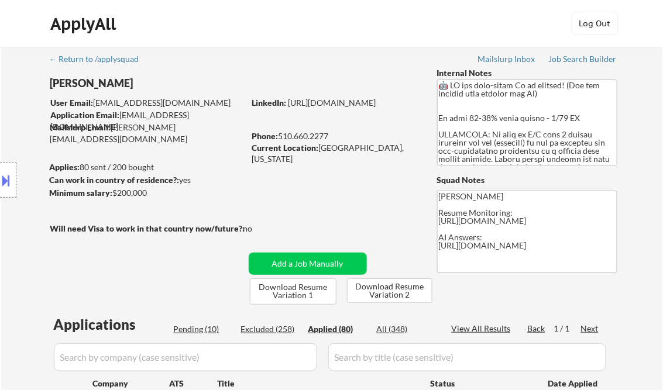
select select ""applied""
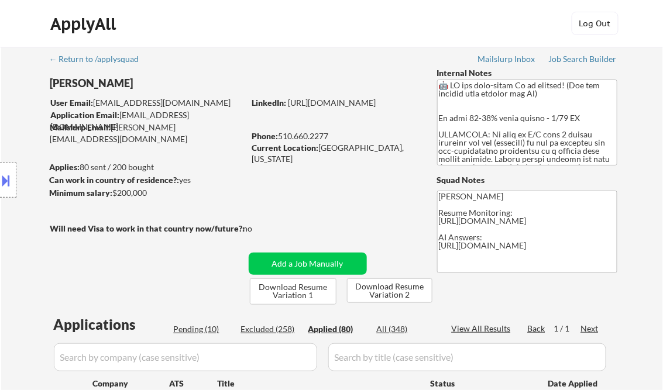
select select ""applied""
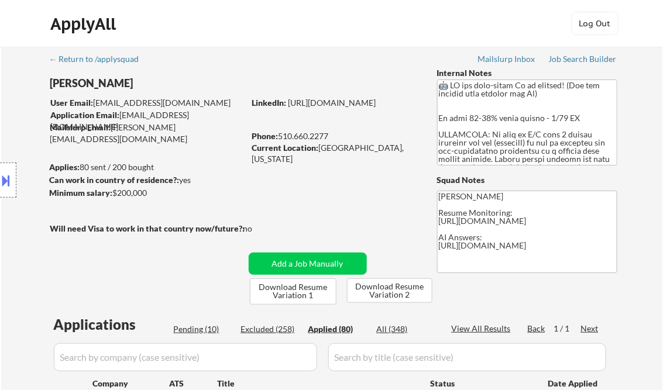
select select ""applied""
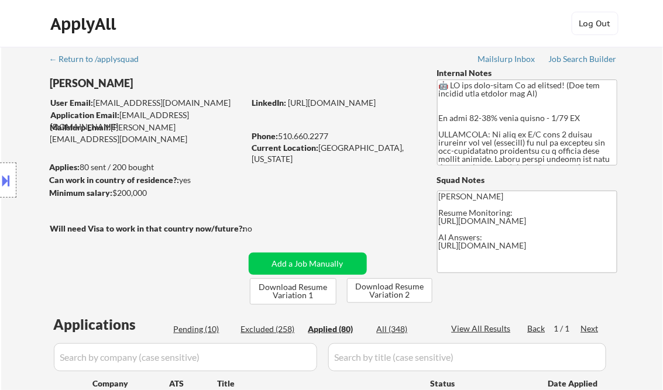
select select ""applied""
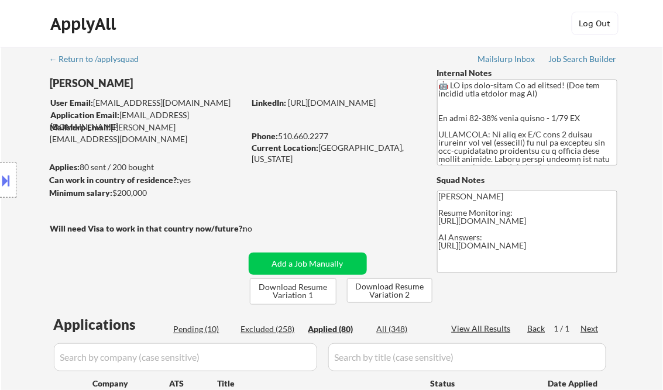
select select ""applied""
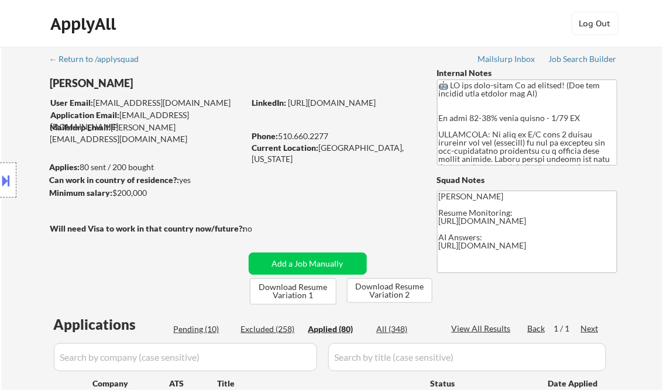
select select ""applied""
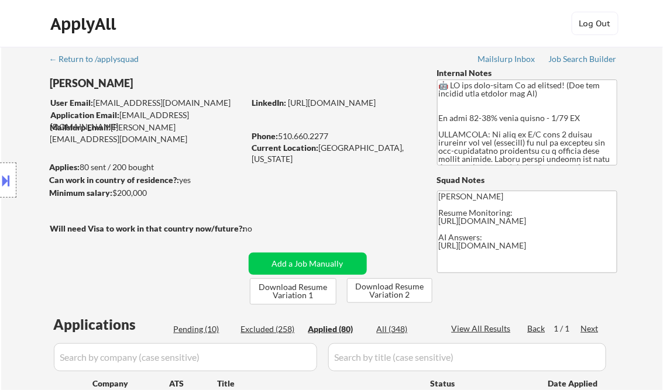
select select ""applied""
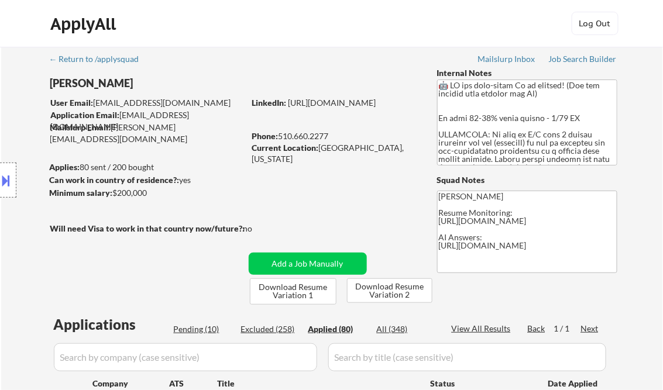
select select ""applied""
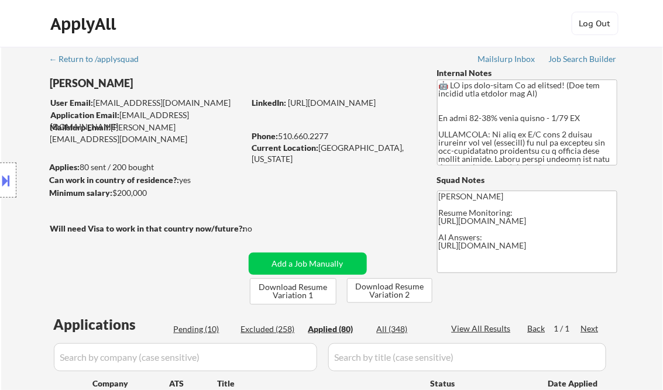
select select ""applied""
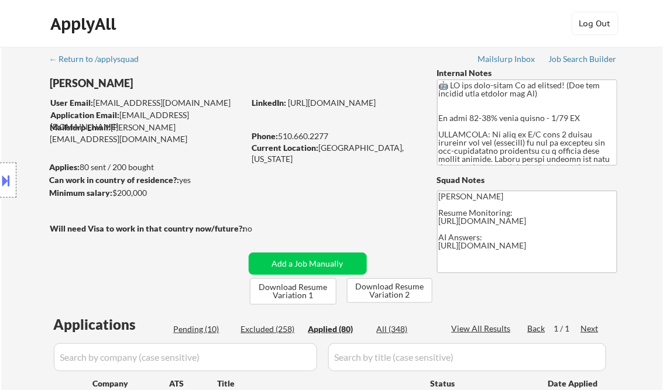
select select ""applied""
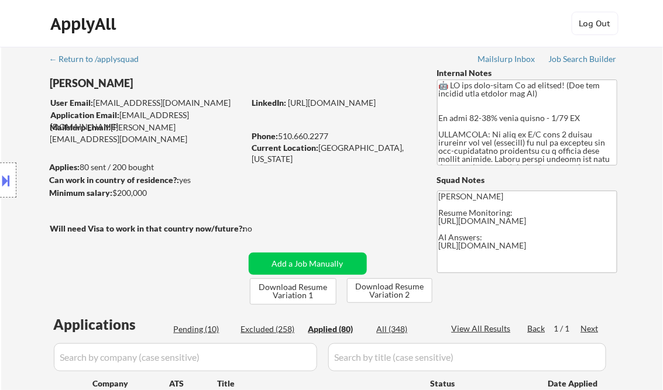
select select ""applied""
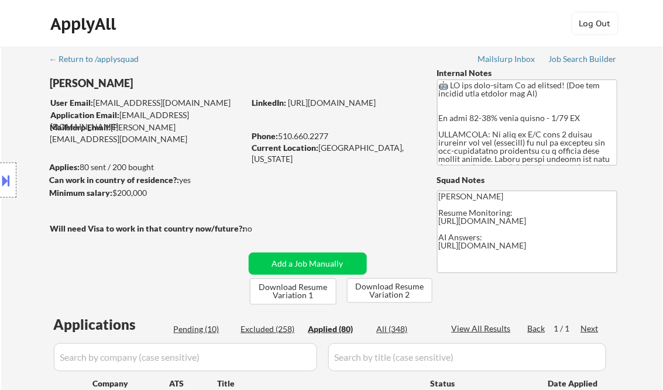
select select ""applied""
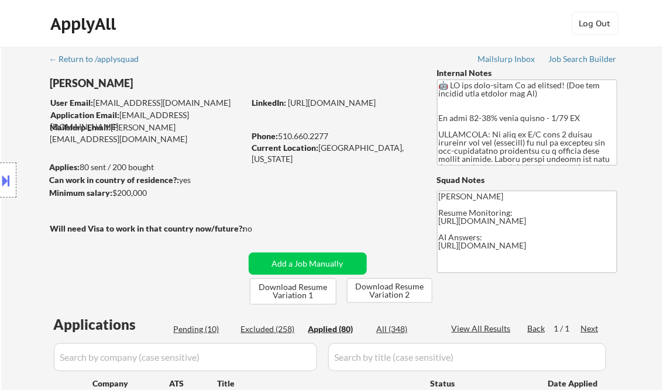
select select ""applied""
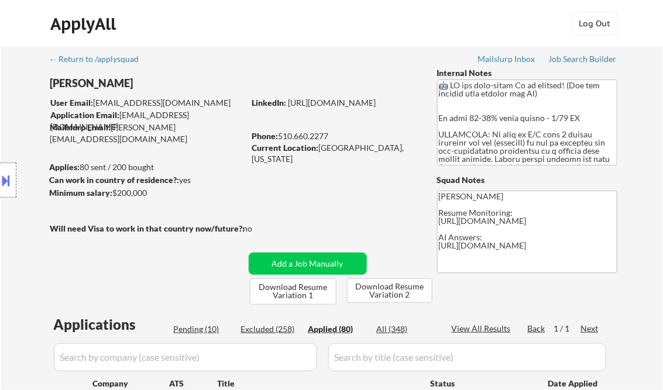
select select ""applied""
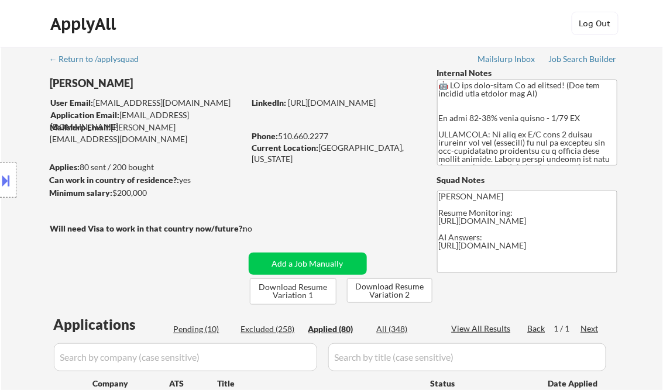
select select ""applied""
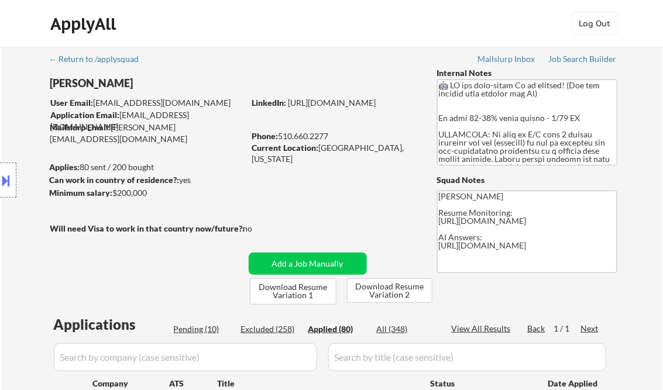
select select ""applied""
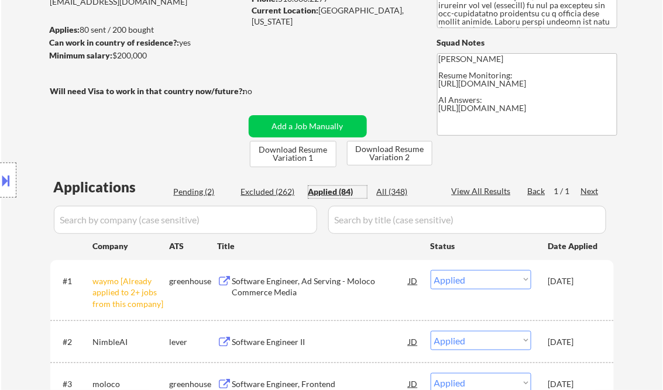
scroll to position [140, 0]
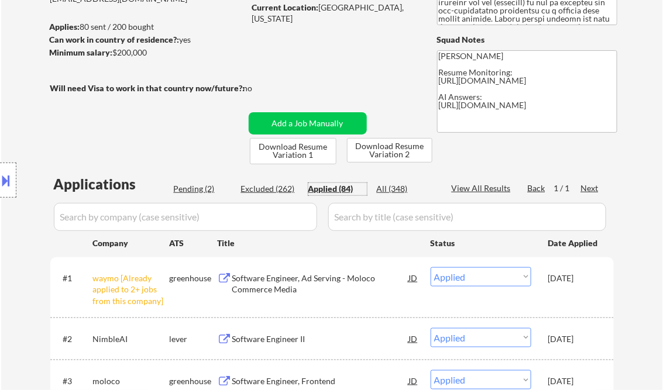
click at [293, 275] on div "Software Engineer, Ad Serving - Moloco Commerce Media" at bounding box center [320, 284] width 177 height 23
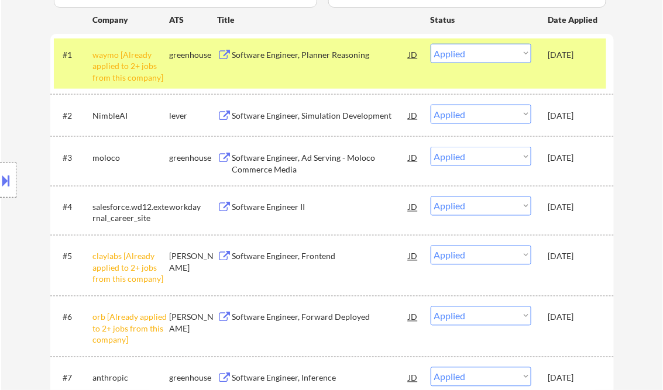
scroll to position [224, 0]
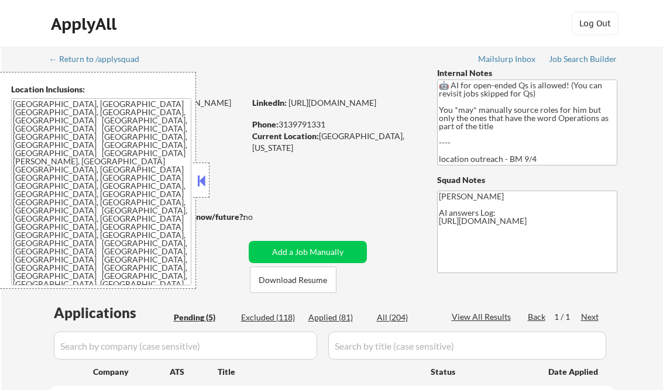
select select ""pending""
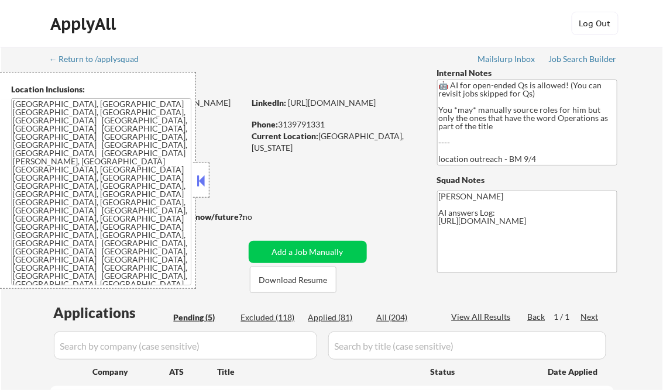
click at [205, 180] on button at bounding box center [201, 181] width 13 height 18
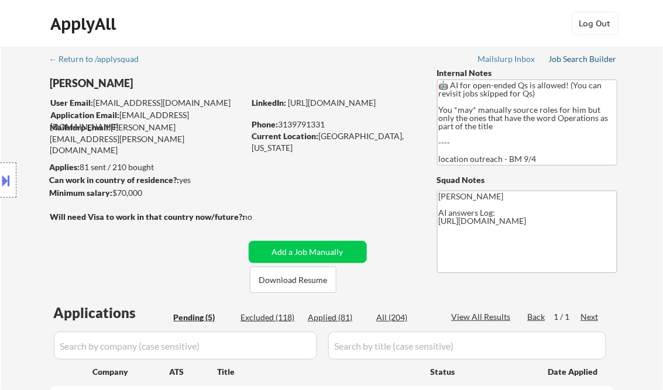
click at [580, 60] on div "Job Search Builder" at bounding box center [583, 59] width 68 height 8
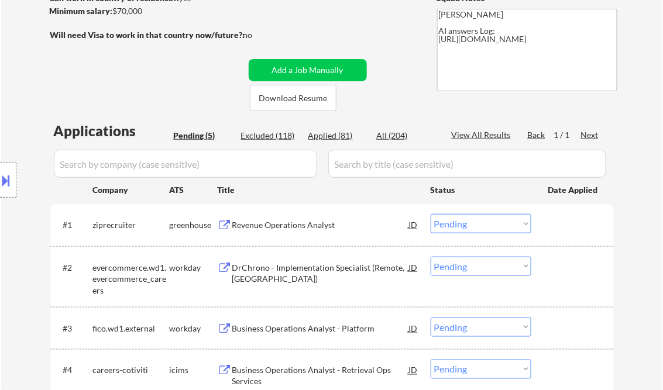
scroll to position [187, 0]
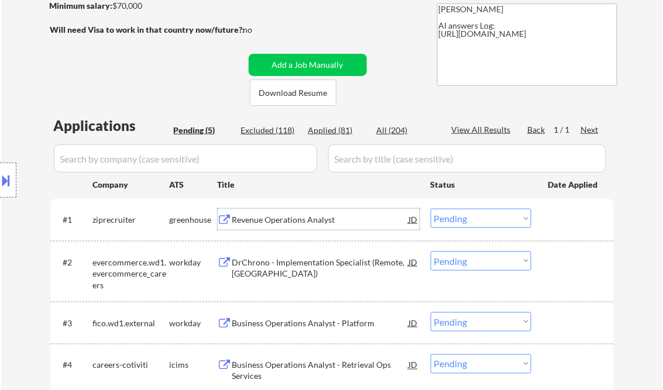
click at [308, 221] on div "Revenue Operations Analyst" at bounding box center [320, 220] width 177 height 12
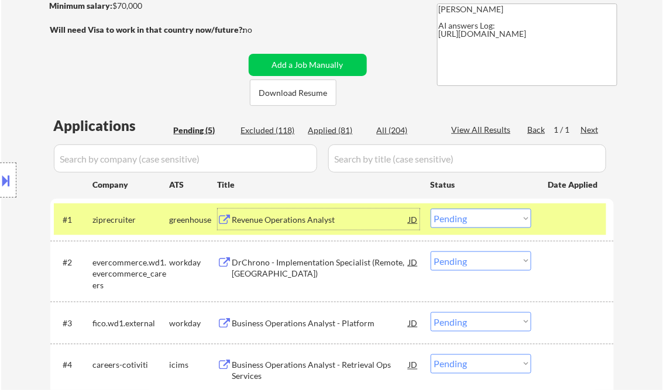
click at [490, 219] on select "Choose an option... Pending Applied Excluded (Questions) Excluded (Expired) Exc…" at bounding box center [481, 218] width 101 height 19
click at [431, 209] on select "Choose an option... Pending Applied Excluded (Questions) Excluded (Expired) Exc…" at bounding box center [481, 218] width 101 height 19
click at [324, 263] on div "DrChrono - Implementation Specialist (Remote, [GEOGRAPHIC_DATA])" at bounding box center [320, 268] width 177 height 23
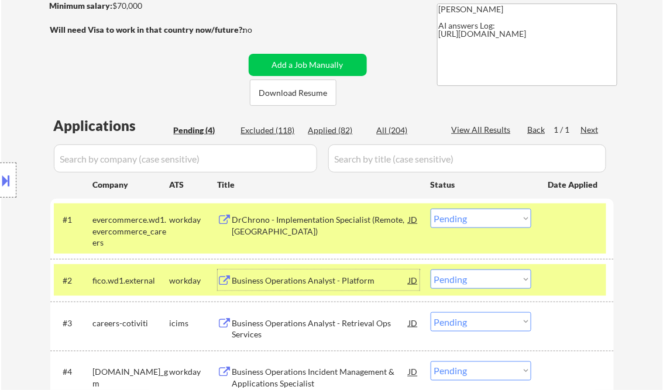
click at [483, 222] on select "Choose an option... Pending Applied Excluded (Questions) Excluded (Expired) Exc…" at bounding box center [481, 218] width 101 height 19
click at [431, 209] on select "Choose an option... Pending Applied Excluded (Questions) Excluded (Expired) Exc…" at bounding box center [481, 218] width 101 height 19
click at [300, 282] on div "Business Operations Analyst - Platform" at bounding box center [320, 281] width 177 height 12
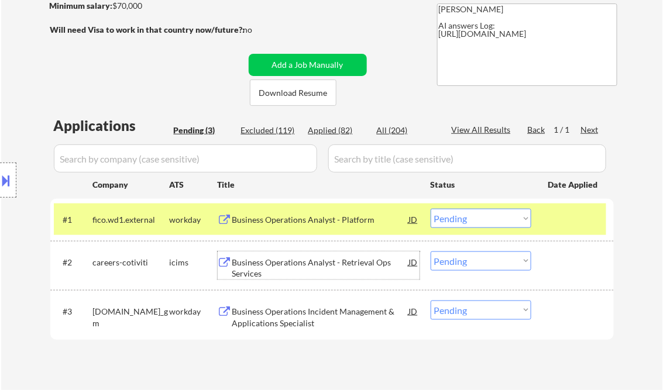
click at [487, 224] on select "Choose an option... Pending Applied Excluded (Questions) Excluded (Expired) Exc…" at bounding box center [481, 218] width 101 height 19
click at [431, 209] on select "Choose an option... Pending Applied Excluded (Questions) Excluded (Expired) Exc…" at bounding box center [481, 218] width 101 height 19
select select ""pending""
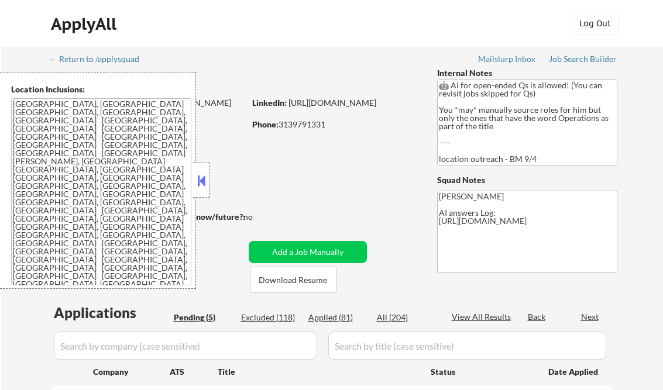
select select ""pending""
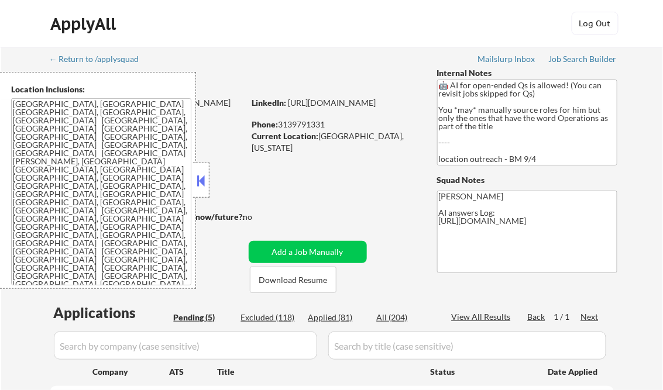
click at [201, 183] on button at bounding box center [201, 181] width 13 height 18
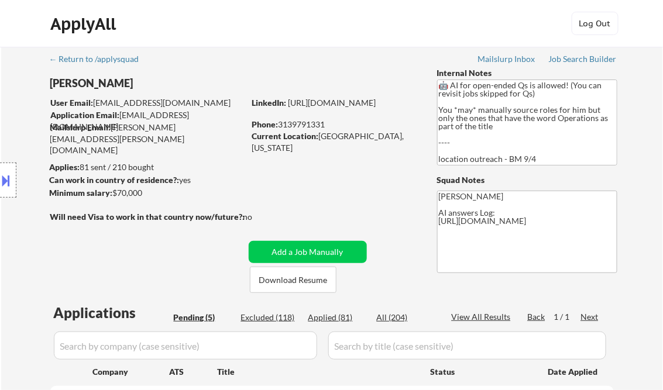
click at [343, 322] on div "Applied (81)" at bounding box center [337, 318] width 59 height 12
select select ""applied""
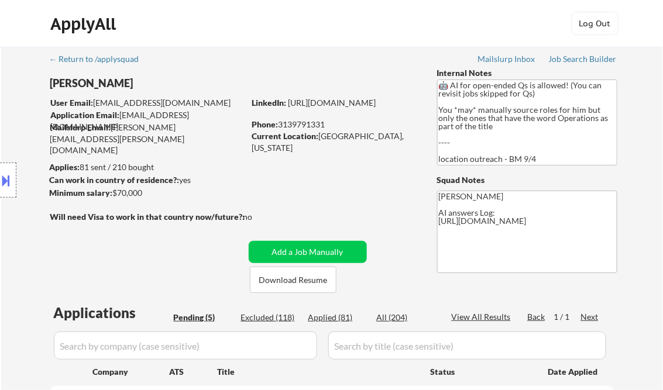
select select ""applied""
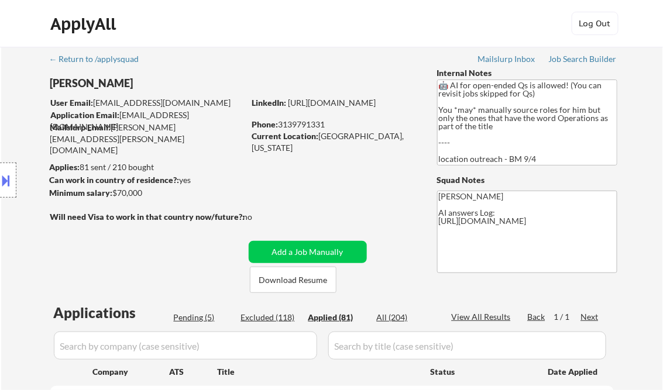
select select ""applied""
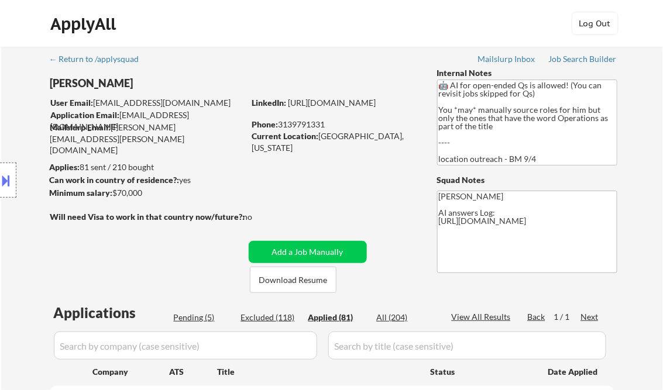
select select ""applied""
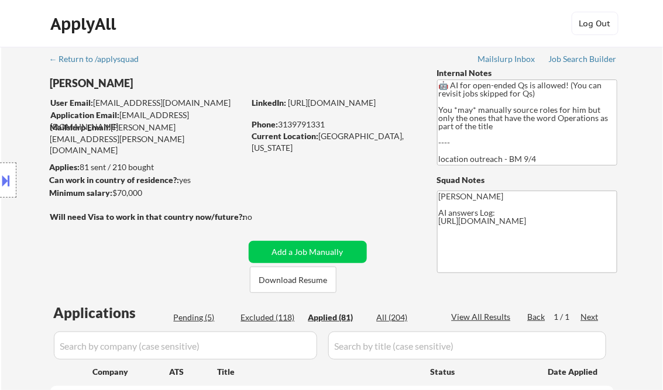
select select ""applied""
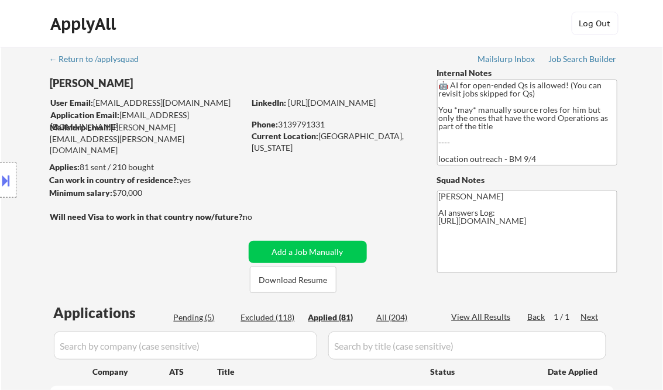
select select ""applied""
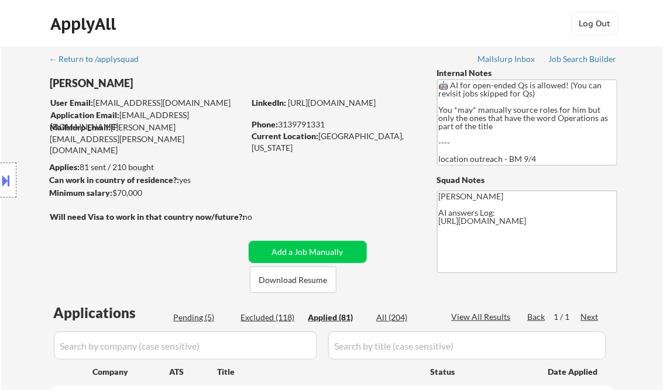
select select ""applied""
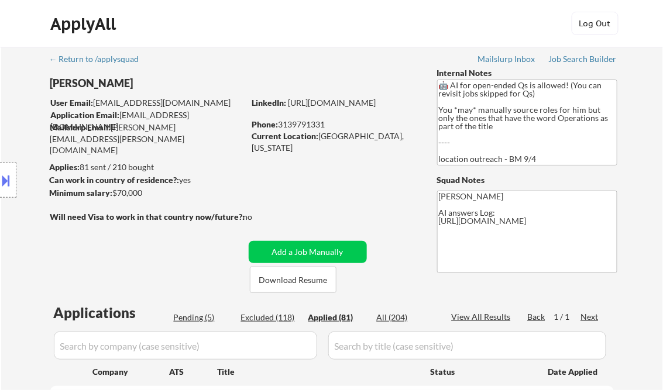
select select ""applied""
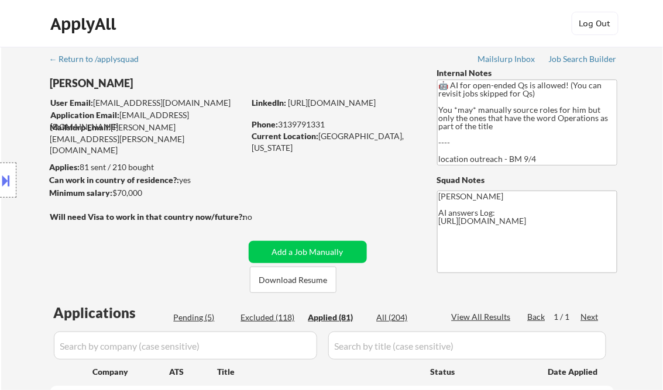
select select ""applied""
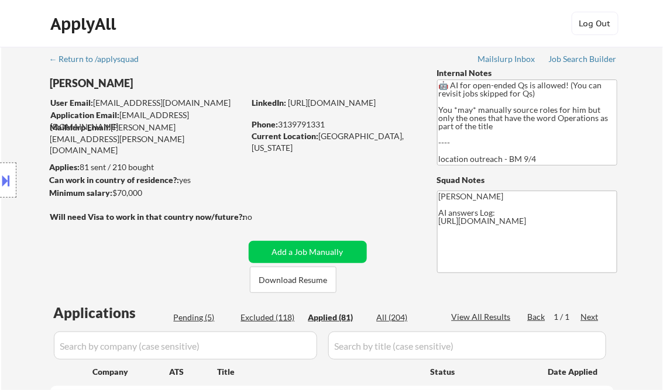
select select ""applied""
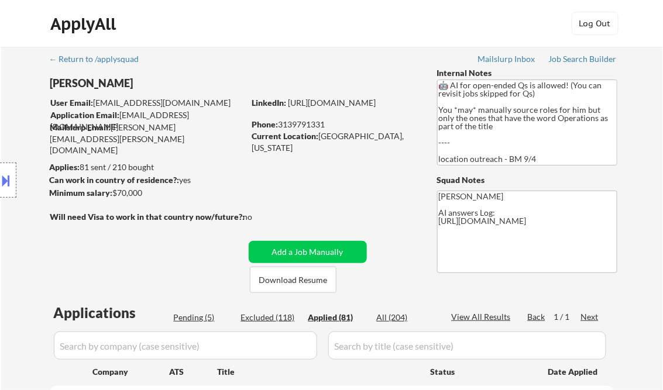
select select ""applied""
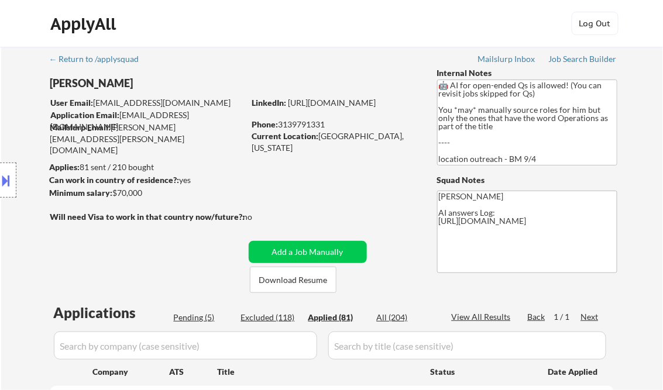
select select ""applied""
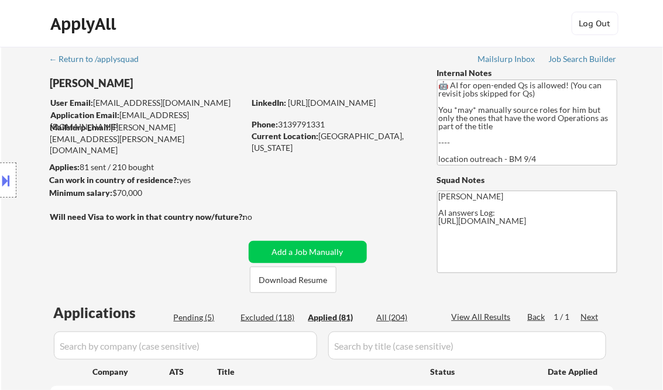
select select ""applied""
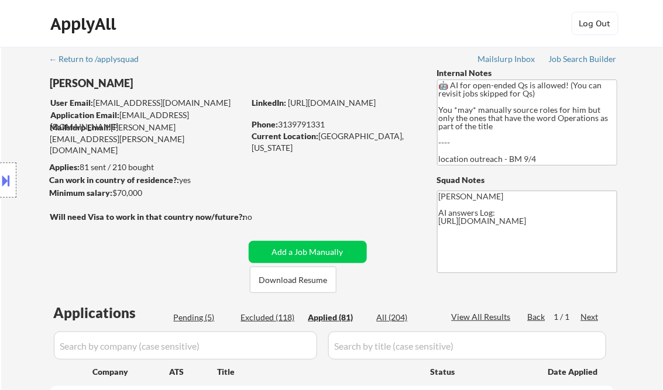
select select ""applied""
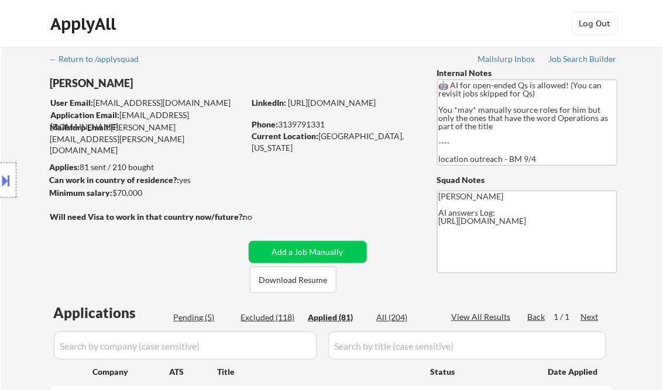
select select ""applied""
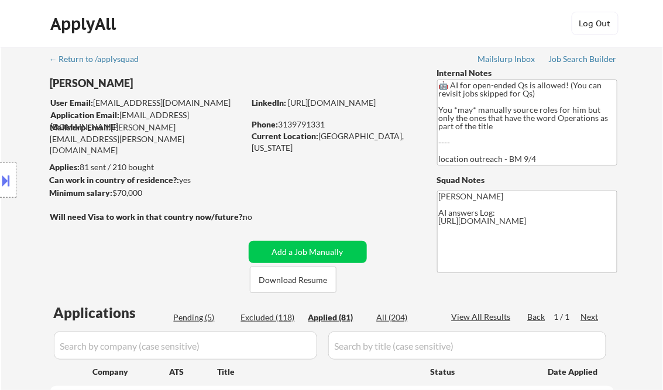
select select ""applied""
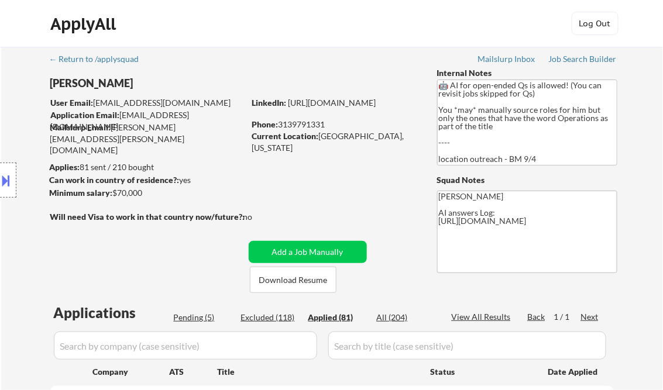
select select ""applied""
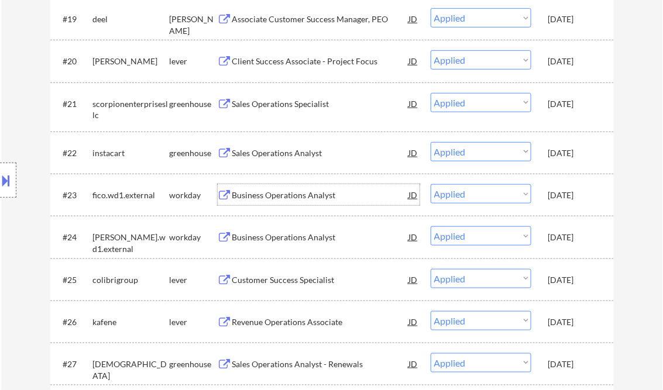
click at [283, 187] on div "Business Operations Analyst" at bounding box center [320, 194] width 177 height 21
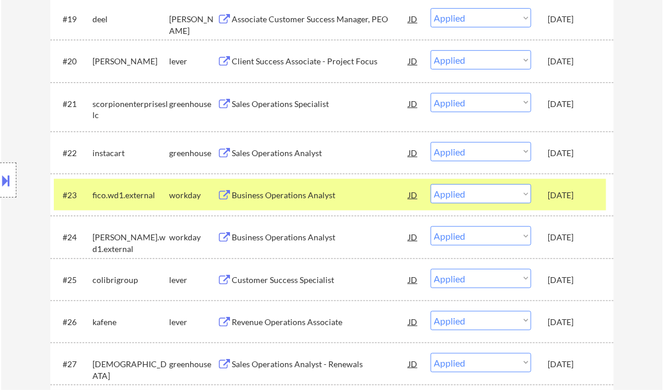
select select ""applied""
